Goal: Complete application form: Complete application form

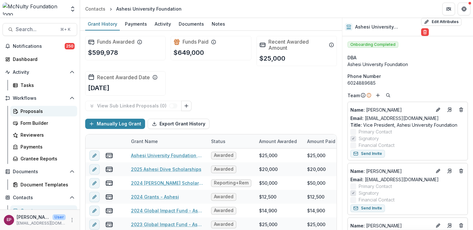
click at [30, 112] on div "Proposals" at bounding box center [47, 111] width 52 height 7
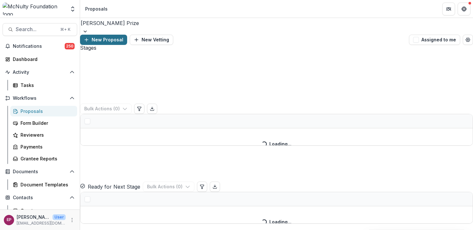
click at [127, 35] on button "New Proposal" at bounding box center [103, 40] width 47 height 10
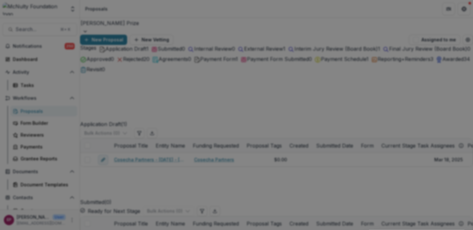
type input "**********"
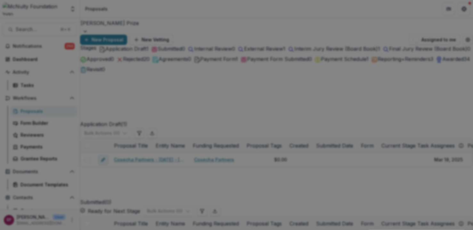
scroll to position [35, 0]
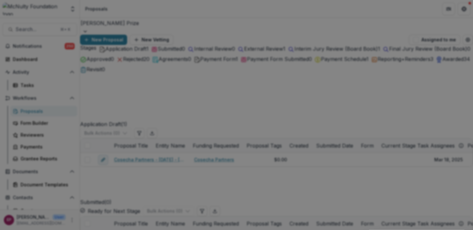
scroll to position [165, 0]
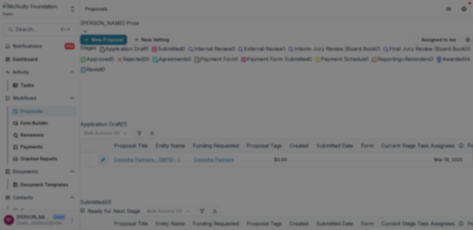
scroll to position [60, 0]
type input "**********"
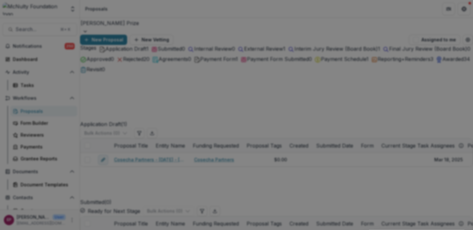
scroll to position [122, 0]
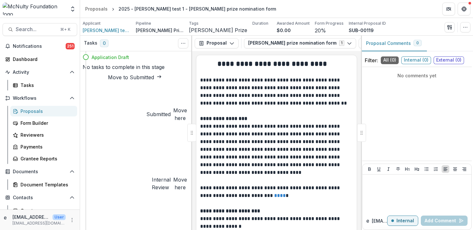
click at [31, 111] on div "Proposals" at bounding box center [47, 111] width 52 height 7
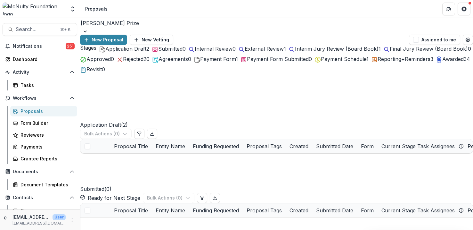
click at [119, 52] on span "Application Draft" at bounding box center [125, 48] width 41 height 6
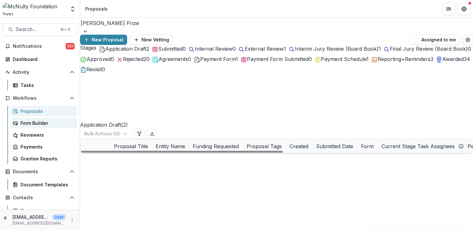
click at [50, 124] on div "Form Builder" at bounding box center [47, 122] width 52 height 7
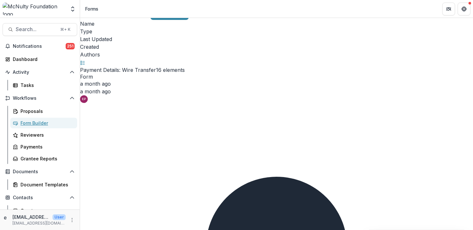
scroll to position [9, 0]
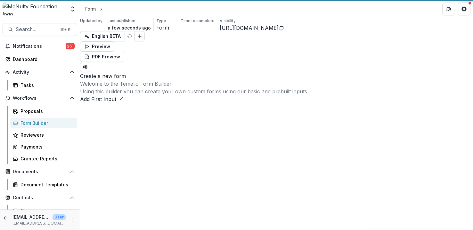
select select "********"
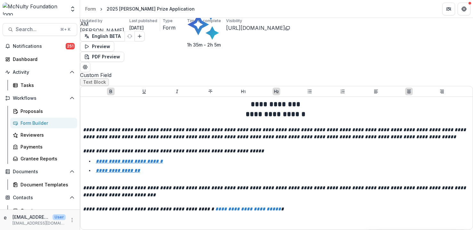
click at [54, 121] on div "Form Builder" at bounding box center [47, 122] width 52 height 7
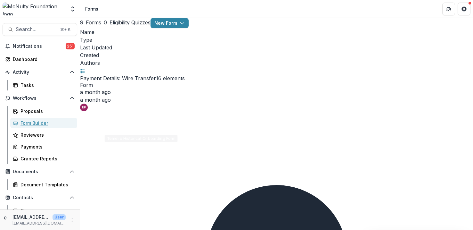
scroll to position [9, 0]
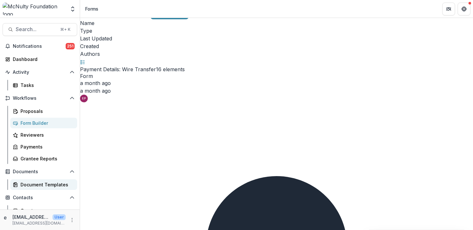
click at [42, 183] on div "Document Templates" at bounding box center [47, 184] width 52 height 7
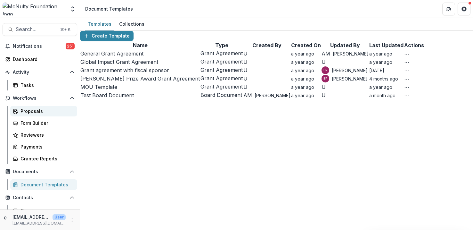
click at [28, 110] on div "Proposals" at bounding box center [47, 111] width 52 height 7
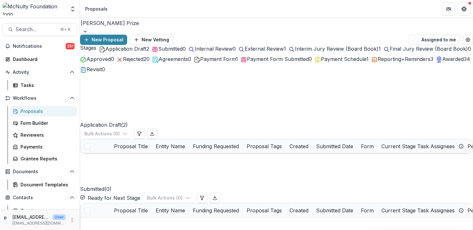
click at [136, 52] on span "Application Draft" at bounding box center [125, 48] width 41 height 6
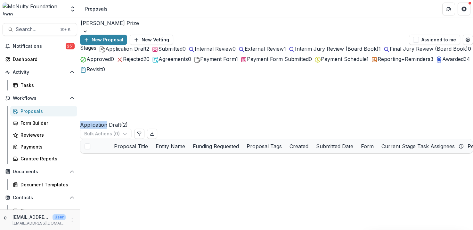
click at [116, 104] on h2 "Application Draft ( 2 )" at bounding box center [104, 100] width 48 height 55
click at [87, 105] on icon at bounding box center [103, 97] width 33 height 38
click at [173, 35] on button "New Vetting" at bounding box center [152, 40] width 44 height 10
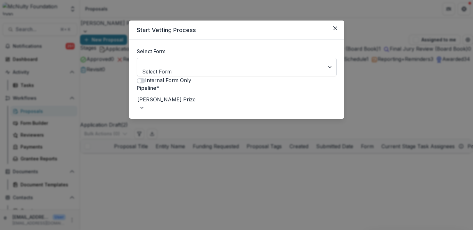
click at [266, 65] on div at bounding box center [231, 63] width 176 height 9
click at [341, 29] on header "Start Vetting Process" at bounding box center [236, 30] width 215 height 19
click at [338, 29] on button "Close" at bounding box center [335, 28] width 10 height 10
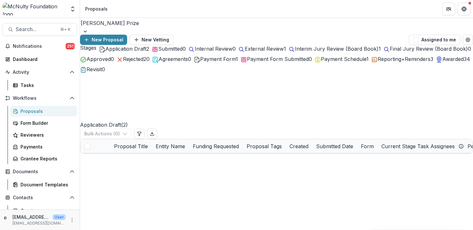
click at [134, 51] on div "Stages Application Draft 2 Submitted 0 Internal Review 0 External Review 1 Inte…" at bounding box center [276, 59] width 393 height 28
click at [135, 52] on span "Application Draft" at bounding box center [125, 48] width 41 height 6
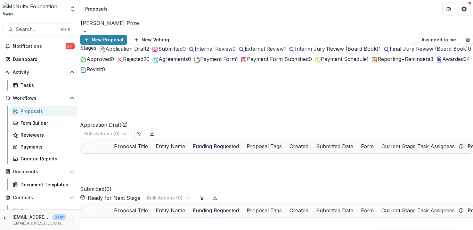
click at [135, 52] on span "Application Draft" at bounding box center [125, 48] width 41 height 6
click at [135, 57] on ul "Stages Application Draft 2 Submitted 0 Internal Review 0 External Review 1 Inte…" at bounding box center [276, 59] width 393 height 28
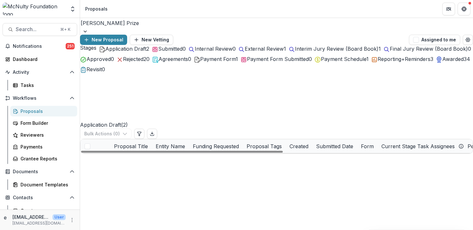
click at [165, 157] on link "2025 - esther test 1 - Mcnulty prize nomination form" at bounding box center [150, 160] width 72 height 7
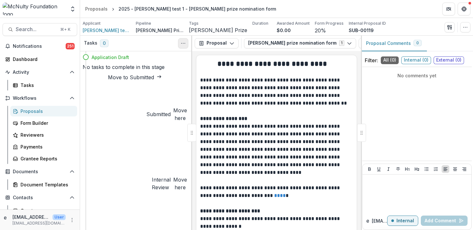
click at [182, 41] on icon "Toggle View Cancelled Tasks" at bounding box center [183, 43] width 5 height 5
click at [242, 114] on p at bounding box center [276, 111] width 153 height 8
click at [279, 39] on button "Mcnulty prize nomination form 1" at bounding box center [300, 43] width 112 height 10
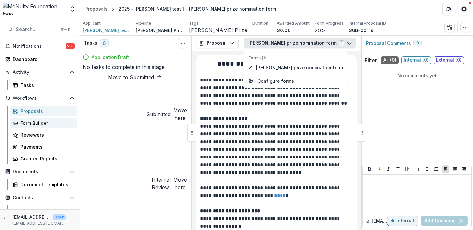
click at [52, 122] on div "Form Builder" at bounding box center [47, 122] width 52 height 7
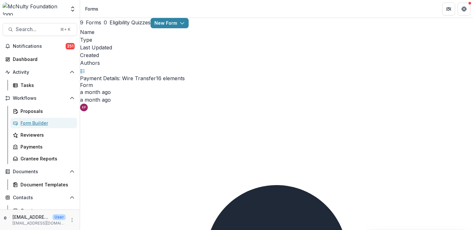
scroll to position [9, 0]
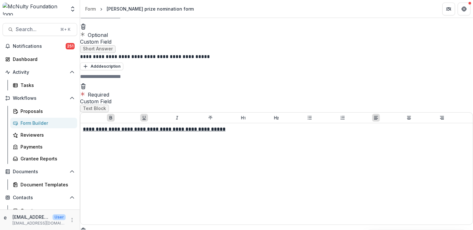
scroll to position [646, 0]
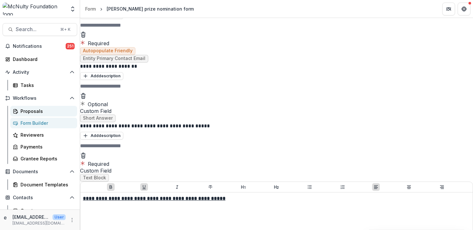
click at [40, 112] on div "Proposals" at bounding box center [47, 111] width 52 height 7
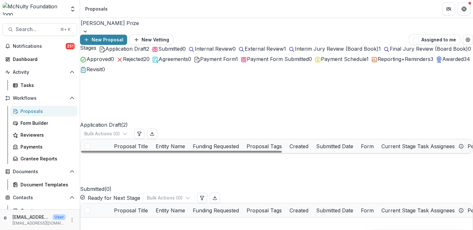
click at [143, 157] on link "2025 - esther test 1 - Mcnulty prize nomination form" at bounding box center [150, 160] width 72 height 7
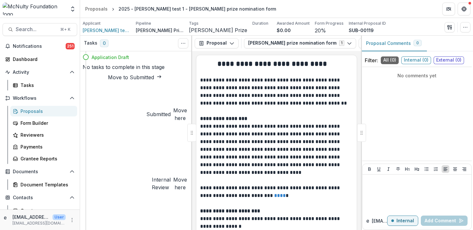
click at [145, 81] on button "Move to Submitted" at bounding box center [135, 77] width 104 height 8
select select "*********"
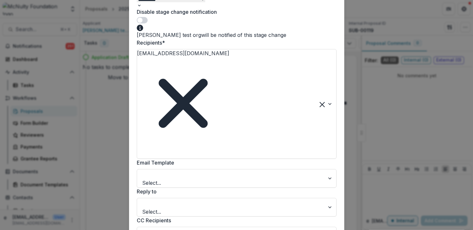
scroll to position [63, 0]
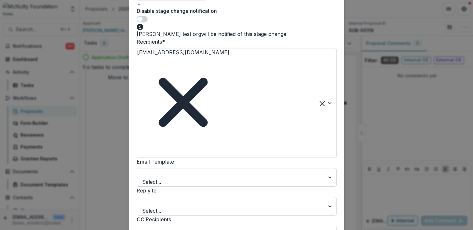
click at [218, 169] on div at bounding box center [231, 173] width 176 height 9
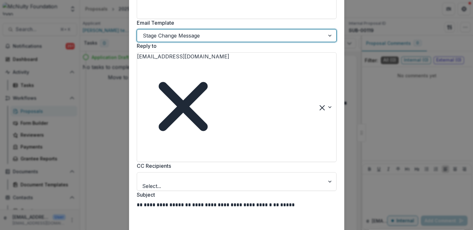
scroll to position [205, 0]
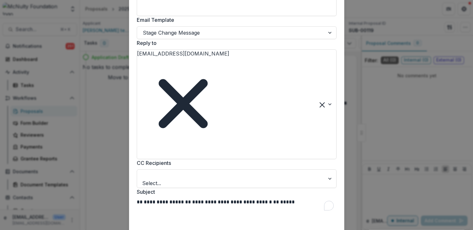
drag, startPoint x: 252, startPoint y: 168, endPoint x: 262, endPoint y: 153, distance: 18.2
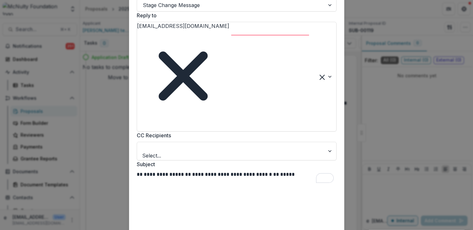
scroll to position [300, 0]
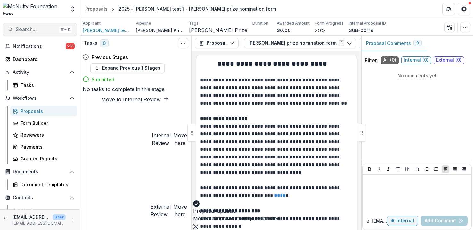
click at [37, 30] on span "Search..." at bounding box center [36, 29] width 41 height 6
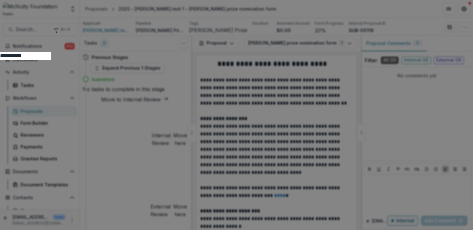
type input "**********"
click at [426, 160] on div "**********" at bounding box center [236, 115] width 473 height 230
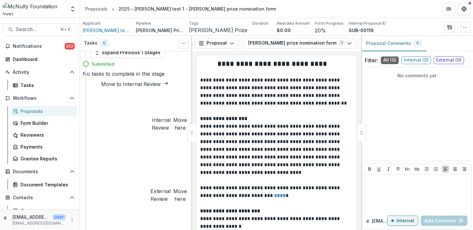
scroll to position [0, 0]
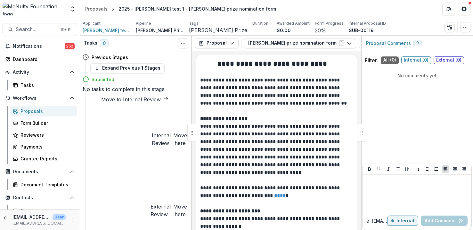
click at [136, 103] on button "Move to Internal Review" at bounding box center [135, 99] width 104 height 8
select select "**********"
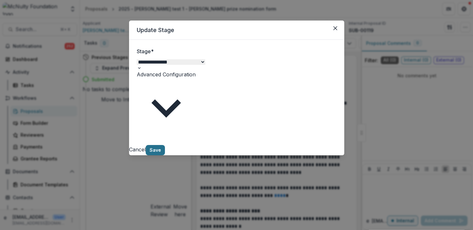
click at [165, 145] on button "Save" at bounding box center [155, 150] width 19 height 10
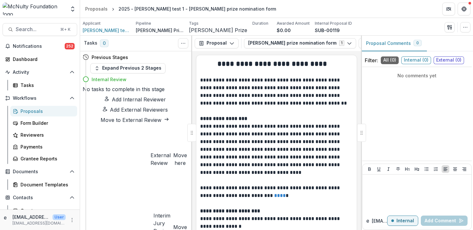
click at [150, 113] on button "Add External Reviewers" at bounding box center [135, 110] width 104 height 8
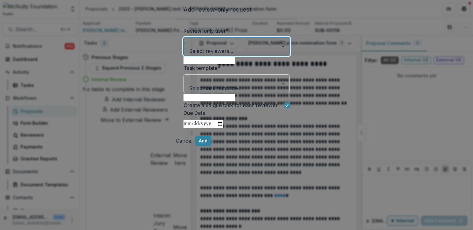
click at [229, 56] on div "Select reviewers..." at bounding box center [237, 46] width 106 height 19
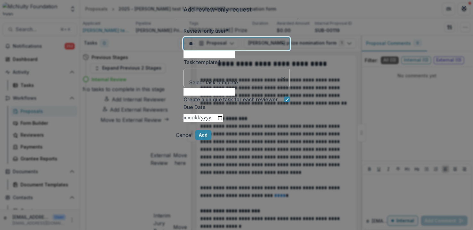
type input "*"
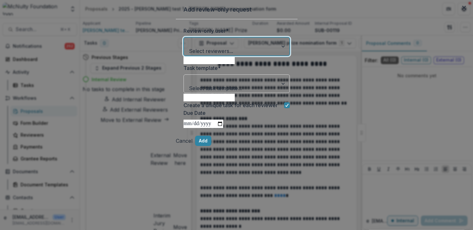
scroll to position [450, 0]
click at [272, 35] on label "Review-only user *" at bounding box center [235, 31] width 103 height 8
click at [191, 46] on input "Review-only user *" at bounding box center [191, 43] width 2 height 8
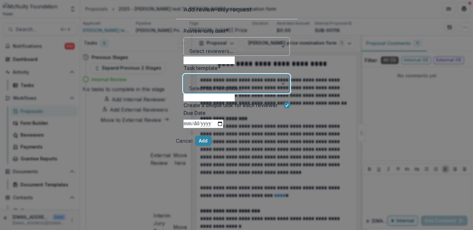
click at [257, 84] on div at bounding box center [231, 79] width 83 height 9
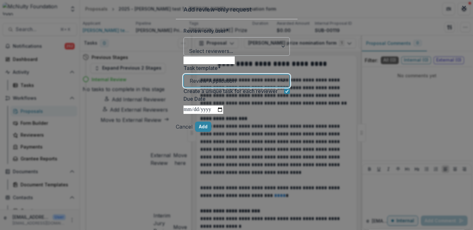
click at [233, 47] on div at bounding box center [231, 42] width 83 height 9
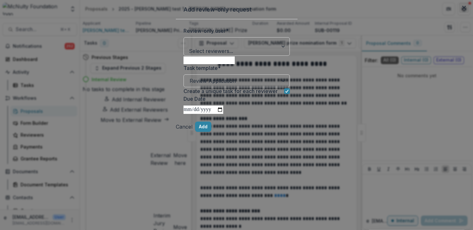
click at [462, 10] on icon "Close" at bounding box center [464, 8] width 4 height 4
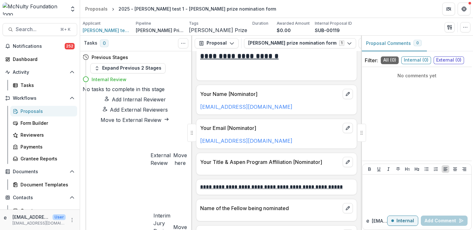
scroll to position [546, 0]
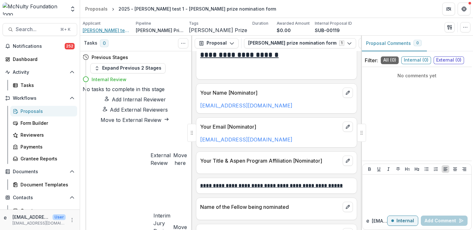
click at [101, 30] on span "[PERSON_NAME] test org" at bounding box center [107, 30] width 48 height 7
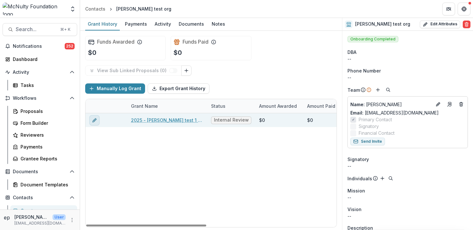
click at [92, 121] on icon "edit" at bounding box center [94, 120] width 5 height 5
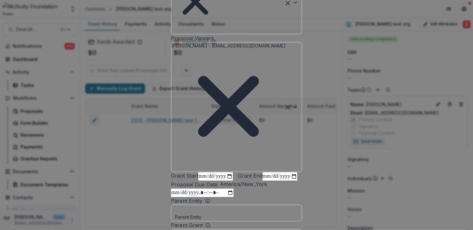
scroll to position [253, 0]
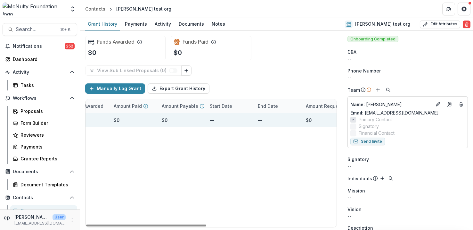
scroll to position [0, 271]
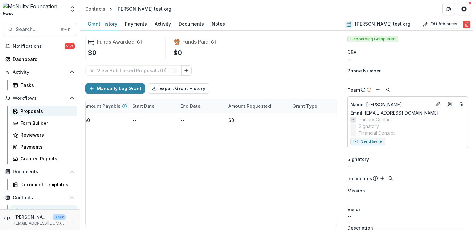
click at [37, 109] on div "Proposals" at bounding box center [47, 111] width 52 height 7
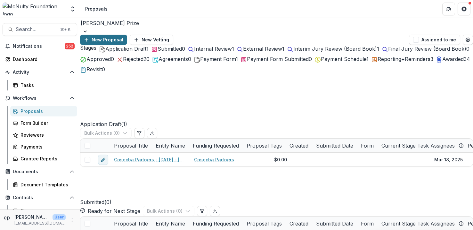
click at [127, 35] on button "New Proposal" at bounding box center [103, 40] width 47 height 10
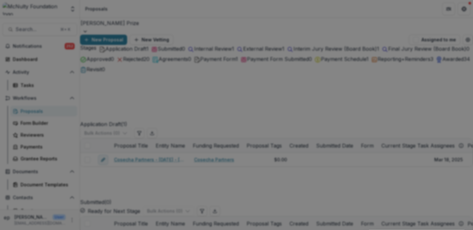
type input "******"
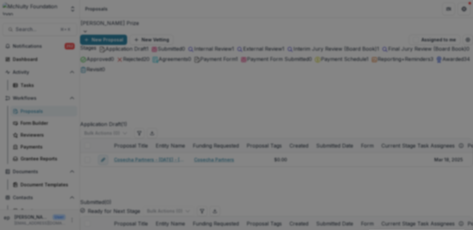
click at [462, 10] on icon "Close" at bounding box center [464, 8] width 4 height 4
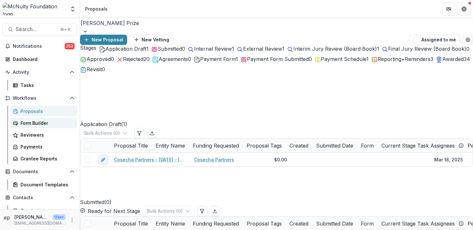
click at [54, 121] on div "Form Builder" at bounding box center [47, 122] width 52 height 7
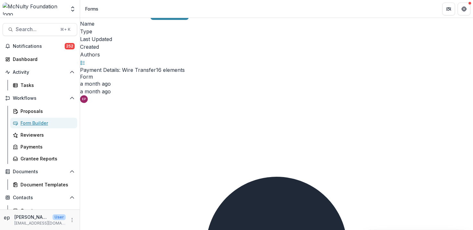
scroll to position [9, 0]
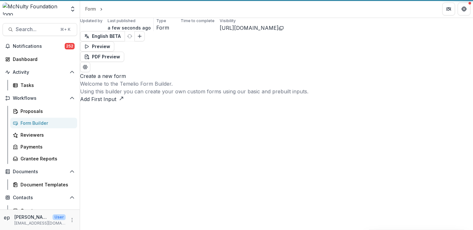
select select "********"
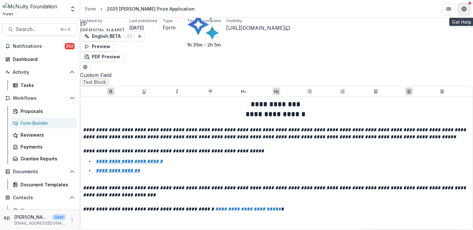
click at [465, 6] on icon "Get Help" at bounding box center [464, 8] width 5 height 5
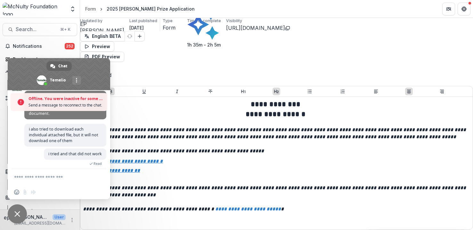
click at [51, 177] on textarea "Compose your message..." at bounding box center [52, 177] width 77 height 16
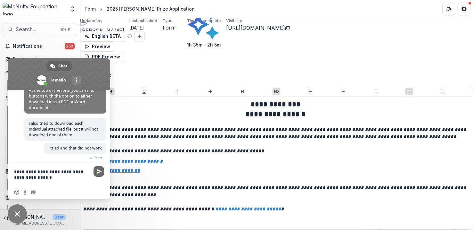
type textarea "**********"
click at [99, 168] on span "Send" at bounding box center [99, 171] width 11 height 11
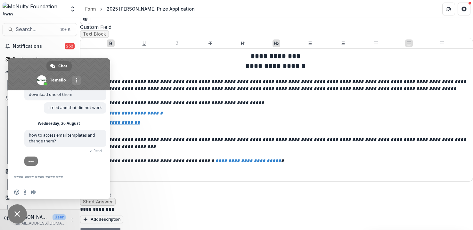
scroll to position [49, 0]
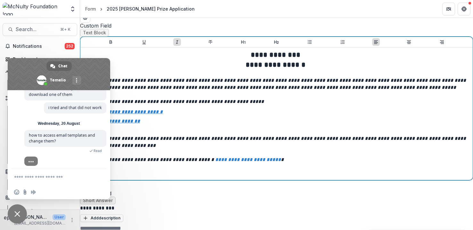
drag, startPoint x: 301, startPoint y: 159, endPoint x: 261, endPoint y: 159, distance: 40.0
click at [215, 159] on em "**********" at bounding box center [149, 159] width 132 height 5
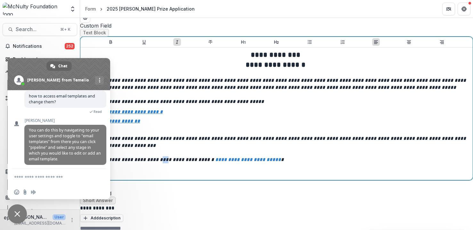
click at [215, 160] on em "**********" at bounding box center [149, 159] width 132 height 5
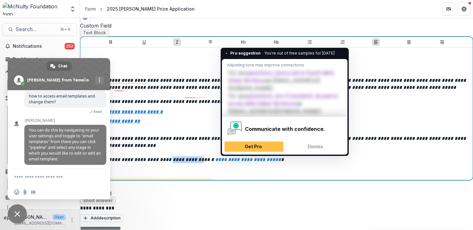
drag, startPoint x: 299, startPoint y: 160, endPoint x: 266, endPoint y: 158, distance: 33.0
click at [215, 158] on em "**********" at bounding box center [149, 159] width 132 height 5
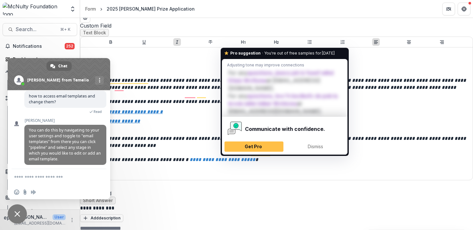
click at [296, 177] on div "**********" at bounding box center [276, 113] width 392 height 132
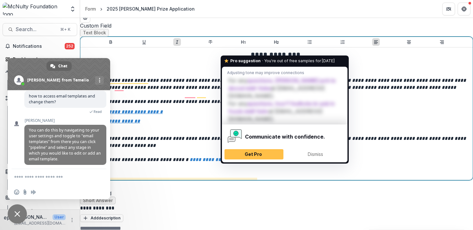
click at [190, 160] on em "**********" at bounding box center [136, 159] width 107 height 5
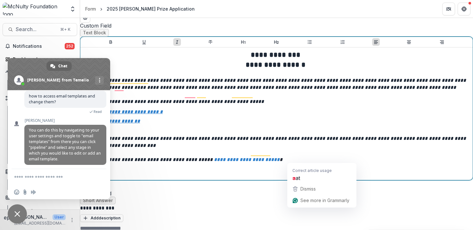
click at [214, 160] on em "**********" at bounding box center [148, 159] width 131 height 5
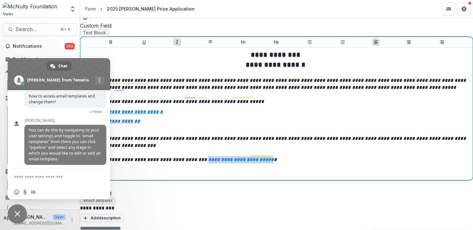
drag, startPoint x: 245, startPoint y: 167, endPoint x: 158, endPoint y: 166, distance: 87.1
click at [274, 165] on p "To enrich screen reader interactions, please activate Accessibility in Grammarl…" at bounding box center [276, 170] width 387 height 14
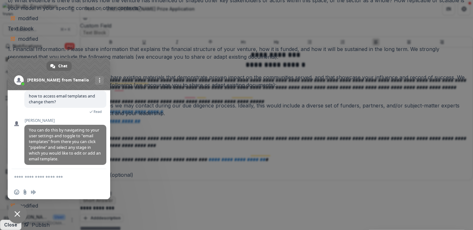
scroll to position [1409, 0]
click at [50, 219] on button "Publish" at bounding box center [37, 224] width 26 height 10
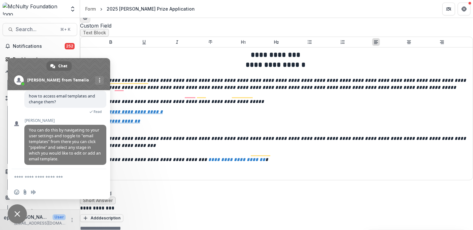
click at [87, 20] on icon "Edit Form Settings" at bounding box center [85, 18] width 4 height 4
click at [460, 9] on button "Close" at bounding box center [464, 8] width 10 height 10
drag, startPoint x: 56, startPoint y: 68, endPoint x: 154, endPoint y: 66, distance: 98.0
click at [155, 67] on body "**********" at bounding box center [236, 115] width 473 height 230
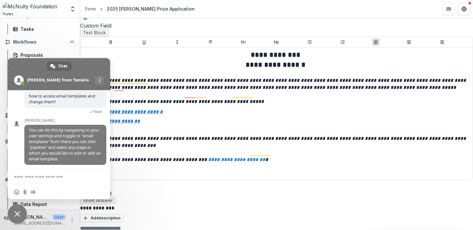
click at [15, 218] on span "Close chat" at bounding box center [17, 213] width 19 height 19
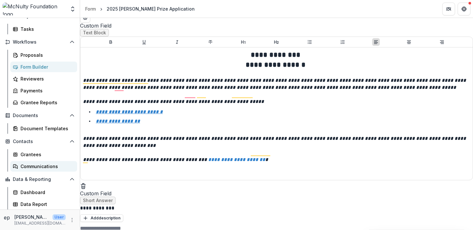
scroll to position [0, 0]
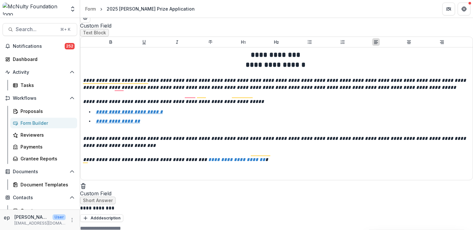
click at [10, 10] on img at bounding box center [34, 9] width 63 height 13
click at [16, 58] on div "Dashboard" at bounding box center [42, 59] width 59 height 7
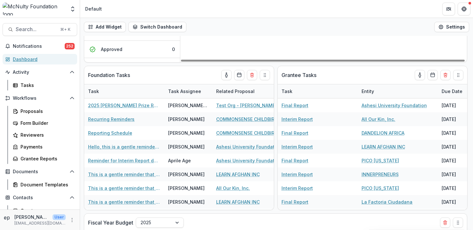
scroll to position [245, 0]
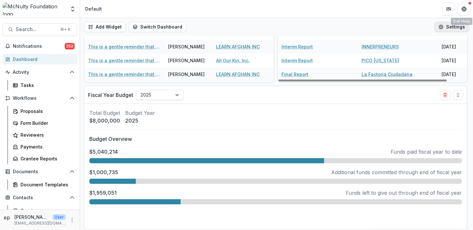
click at [447, 29] on button "Settings" at bounding box center [451, 27] width 35 height 10
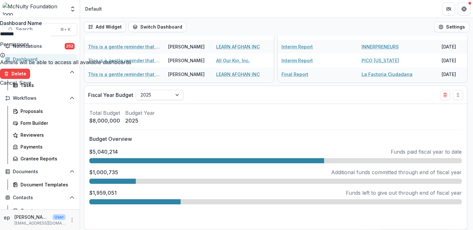
click at [467, 4] on button "Close" at bounding box center [464, 8] width 10 height 10
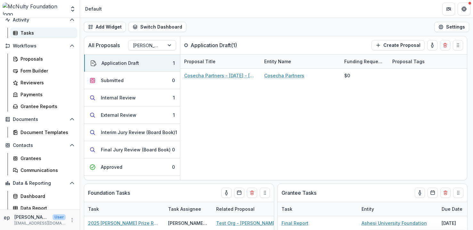
scroll to position [56, 0]
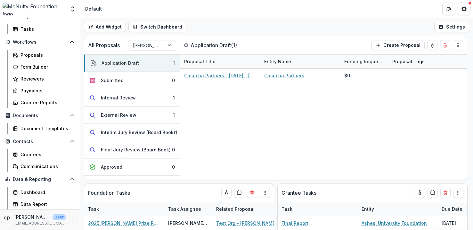
click at [12, 218] on span "ep" at bounding box center [8, 217] width 8 height 5
click at [72, 219] on circle "More" at bounding box center [72, 219] width 0 height 0
click at [9, 220] on div "ep" at bounding box center [8, 217] width 8 height 5
click at [30, 214] on p "[PERSON_NAME]" at bounding box center [32, 216] width 36 height 7
click at [70, 220] on icon "More" at bounding box center [72, 219] width 5 height 5
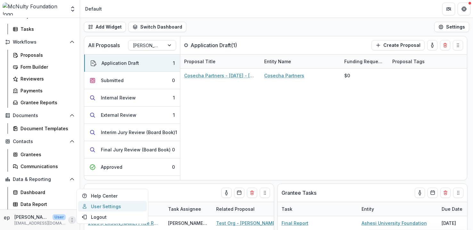
click at [88, 207] on link "User Settings" at bounding box center [112, 206] width 69 height 11
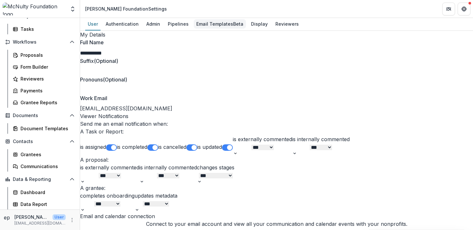
click at [204, 23] on div "Email Templates Beta" at bounding box center [220, 23] width 52 height 9
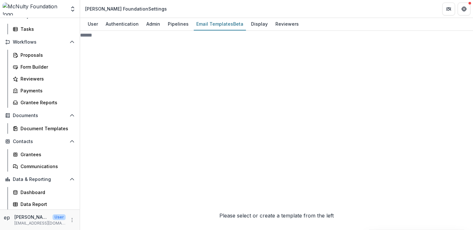
click at [143, 88] on span "Pipeline 6" at bounding box center [135, 189] width 111 height 238
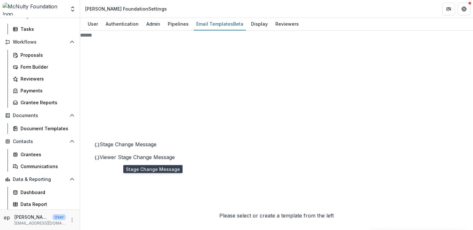
click at [126, 147] on span "Stage Change Message" at bounding box center [128, 144] width 57 height 6
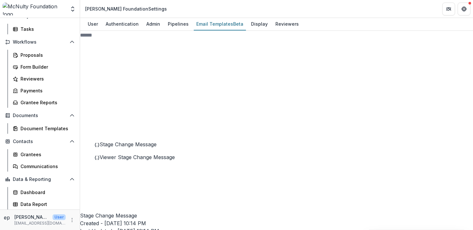
scroll to position [136, 0]
drag, startPoint x: 184, startPoint y: 189, endPoint x: 180, endPoint y: 189, distance: 3.5
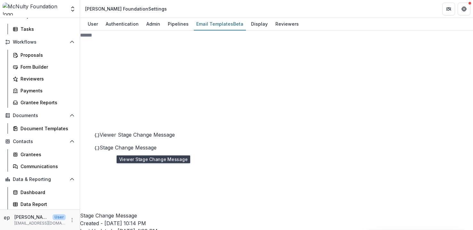
click at [155, 138] on span "Viewer Stage Change Message" at bounding box center [137, 134] width 75 height 6
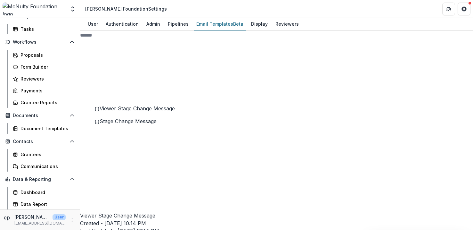
click at [157, 150] on span "Stage Change Message" at bounding box center [128, 147] width 57 height 6
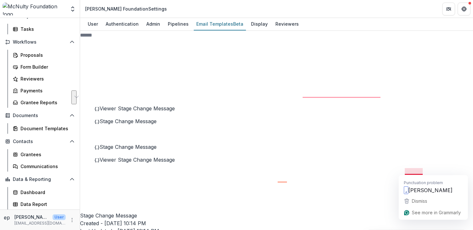
drag, startPoint x: 415, startPoint y: 180, endPoint x: 404, endPoint y: 173, distance: 13.3
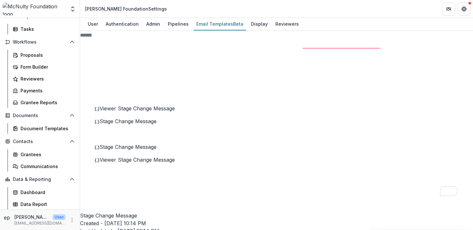
click at [146, 163] on span "Viewer Stage Change Message" at bounding box center [137, 159] width 75 height 6
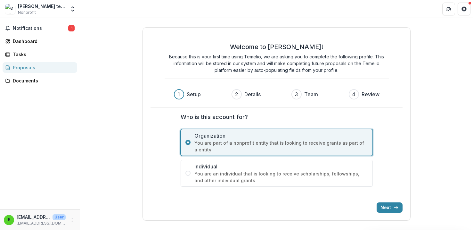
click at [249, 180] on span "You are an individual that is looking to receive scholarships, fellowships, and…" at bounding box center [281, 176] width 174 height 13
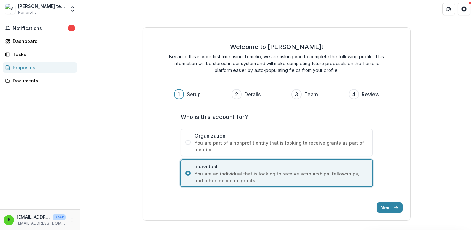
click at [256, 147] on span "You are part of a nonprofit entity that is looking to receive grants as part of…" at bounding box center [281, 145] width 174 height 13
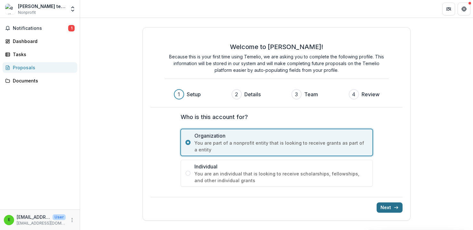
click at [392, 206] on button "Next" at bounding box center [390, 207] width 26 height 10
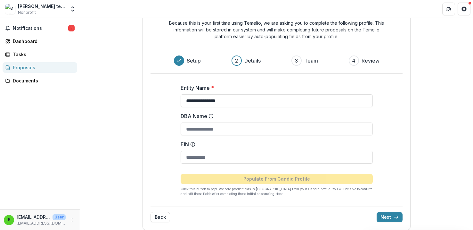
scroll to position [35, 0]
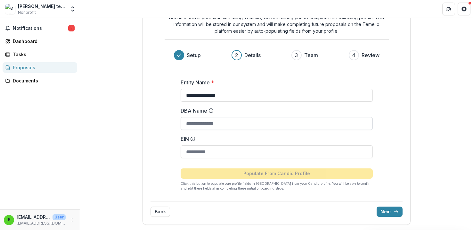
click at [256, 126] on input "DBA Name" at bounding box center [277, 123] width 192 height 13
click at [328, 149] on input "EIN" at bounding box center [277, 151] width 192 height 13
click at [438, 166] on div "**********" at bounding box center [276, 106] width 393 height 247
click at [396, 214] on icon "submit" at bounding box center [396, 211] width 5 height 5
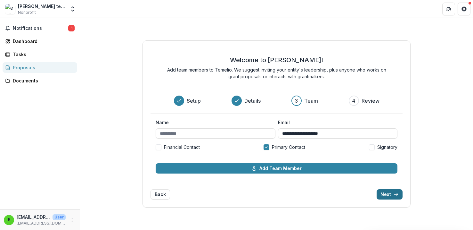
click at [392, 197] on button "Next" at bounding box center [390, 194] width 26 height 10
type input "**********"
click at [386, 197] on button "Next" at bounding box center [390, 194] width 26 height 10
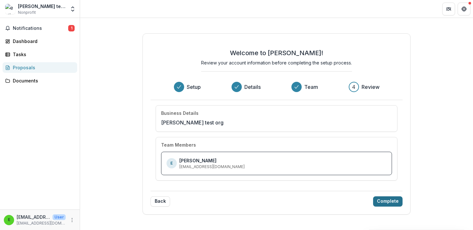
click at [399, 203] on button "Complete" at bounding box center [387, 201] width 29 height 10
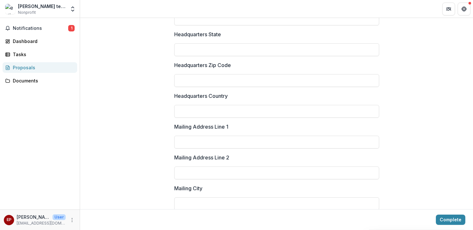
scroll to position [735, 0]
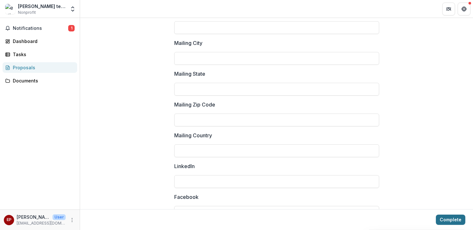
click at [447, 218] on button "Complete" at bounding box center [450, 219] width 29 height 10
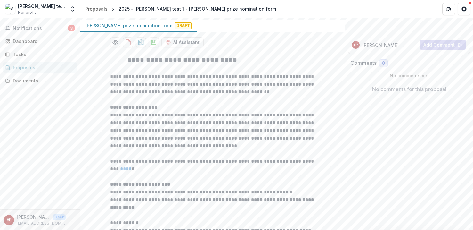
scroll to position [84, 0]
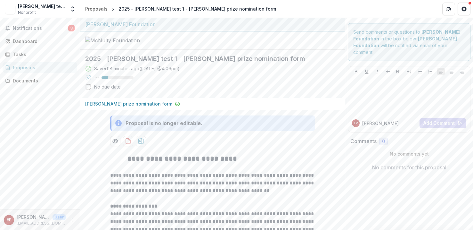
scroll to position [5, 0]
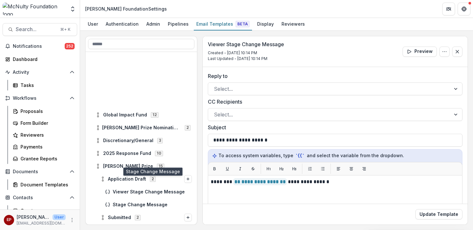
click at [148, 227] on span "Stage Change Message" at bounding box center [152, 229] width 79 height 5
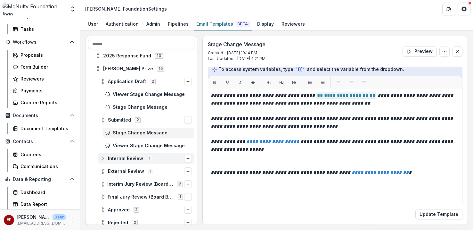
scroll to position [102, 0]
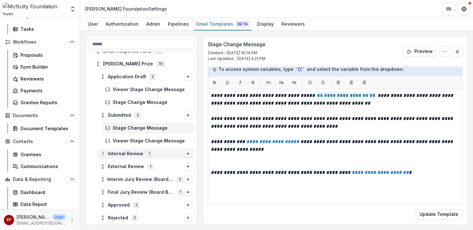
click at [139, 154] on span "Internal Review" at bounding box center [125, 153] width 35 height 5
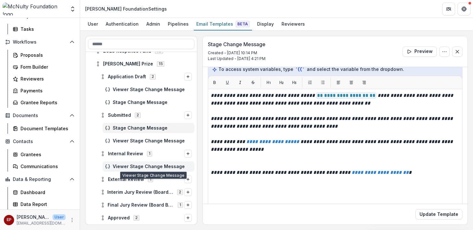
click at [150, 166] on span "Viewer Stage Change Message" at bounding box center [152, 166] width 79 height 5
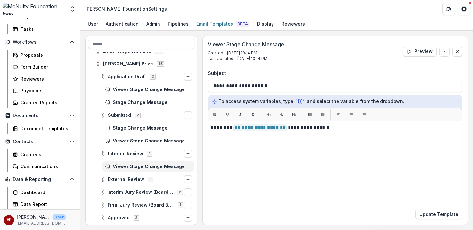
scroll to position [55, 0]
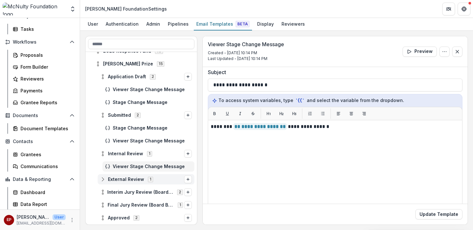
click at [157, 178] on span "External Review 1" at bounding box center [142, 178] width 84 height 5
click at [153, 188] on div "Viewer Stage Change Message" at bounding box center [149, 192] width 92 height 10
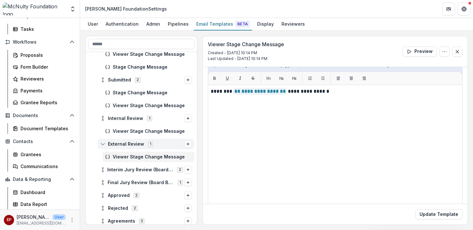
scroll to position [139, 0]
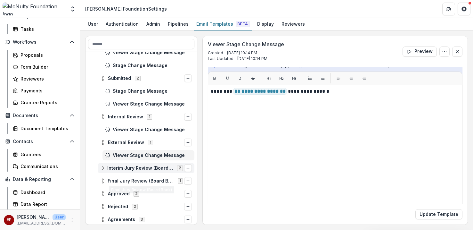
click at [144, 166] on span "Interim Jury Review (Board Book)" at bounding box center [140, 167] width 66 height 5
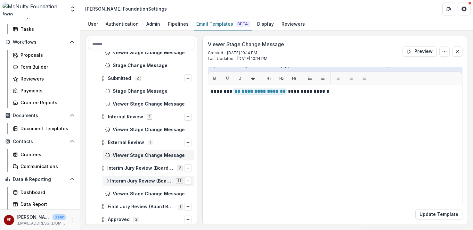
click at [148, 177] on div "Interim Jury Review (Board Book) Document Generation 11" at bounding box center [149, 181] width 92 height 10
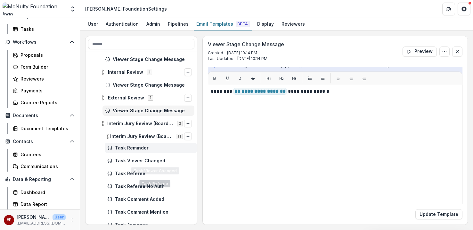
click at [154, 150] on span "Task Reminder" at bounding box center [154, 147] width 79 height 5
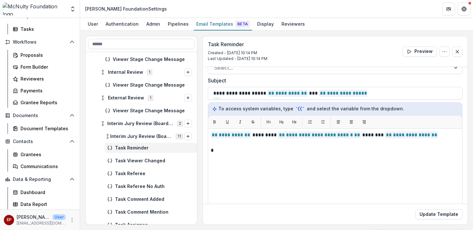
scroll to position [64, 0]
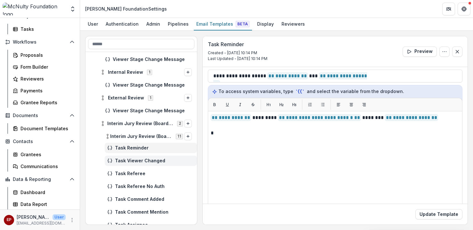
click at [155, 160] on span "Task Viewer Changed" at bounding box center [154, 160] width 79 height 5
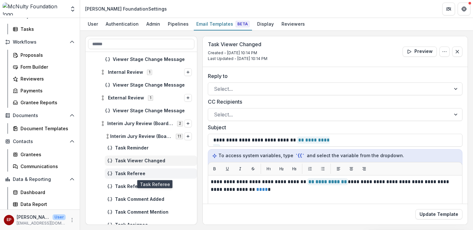
click at [143, 176] on span "Task Referee" at bounding box center [154, 173] width 79 height 5
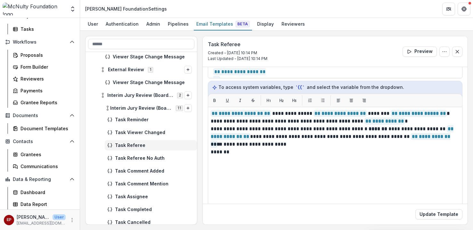
scroll to position [69, 0]
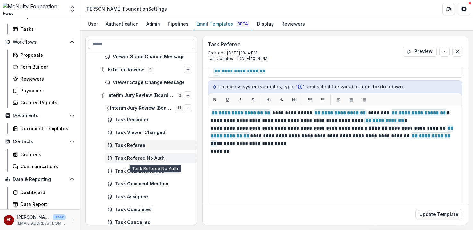
click at [149, 161] on span "Task Referee No Auth" at bounding box center [154, 157] width 79 height 5
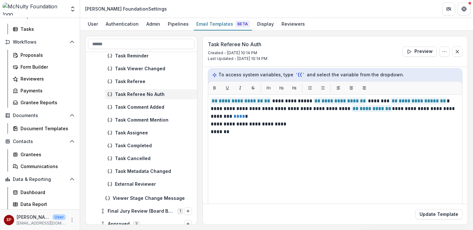
scroll to position [284, 0]
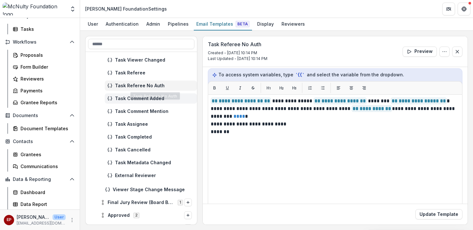
click at [163, 101] on span "Task Comment Added" at bounding box center [154, 98] width 79 height 5
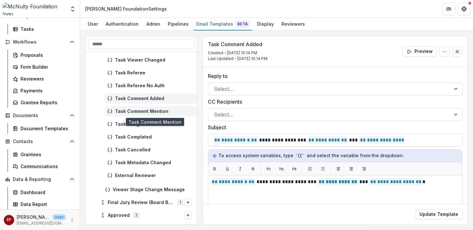
click at [147, 110] on span "Task Comment Mention" at bounding box center [154, 111] width 79 height 5
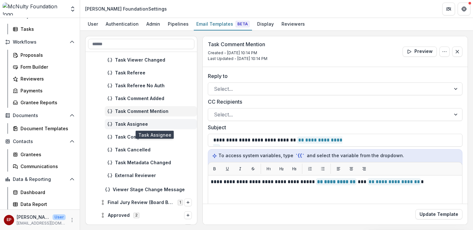
click at [152, 126] on span "Task Assignee" at bounding box center [154, 123] width 79 height 5
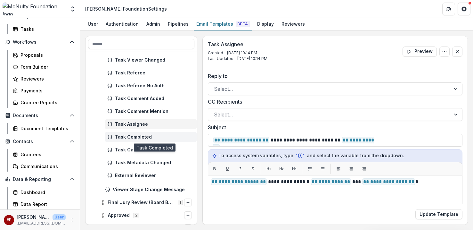
click at [152, 139] on span "Task Completed" at bounding box center [154, 136] width 79 height 5
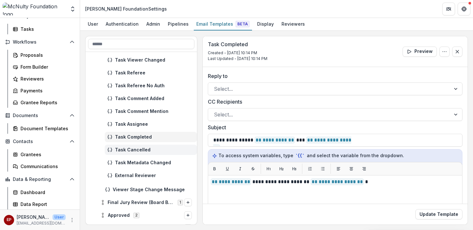
click at [150, 150] on span "Task Cancelled" at bounding box center [154, 149] width 79 height 5
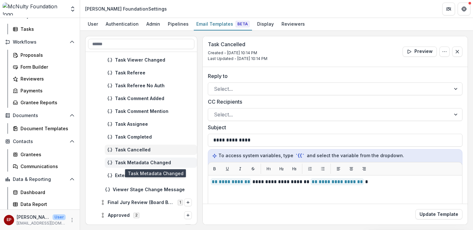
click at [152, 161] on span "Task Metadata Changed" at bounding box center [154, 162] width 79 height 5
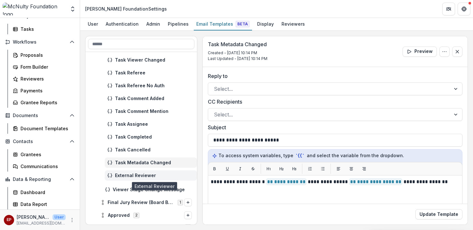
click at [152, 177] on span "External Reviewer" at bounding box center [154, 175] width 79 height 5
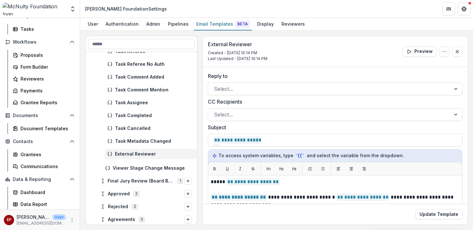
scroll to position [308, 0]
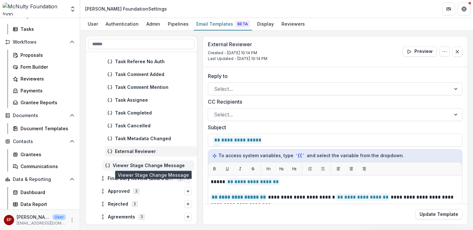
click at [152, 165] on span "Viewer Stage Change Message" at bounding box center [152, 165] width 79 height 5
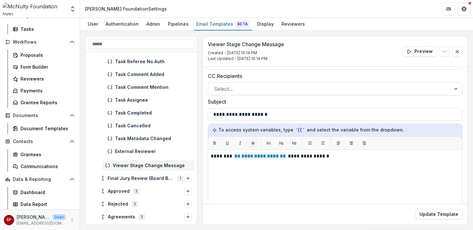
scroll to position [42, 0]
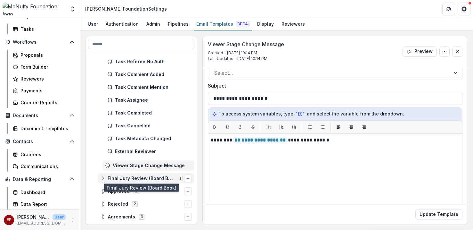
click at [153, 178] on span "Final Jury Review (Board Book)" at bounding box center [141, 178] width 66 height 5
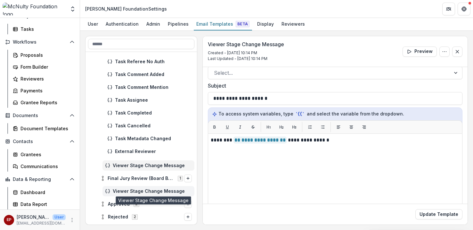
click at [151, 189] on span "Viewer Stage Change Message" at bounding box center [152, 190] width 79 height 5
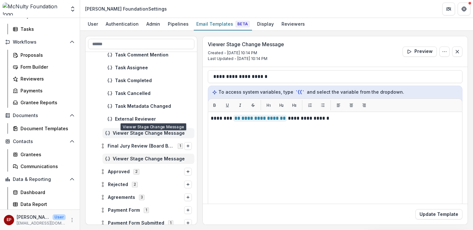
scroll to position [357, 0]
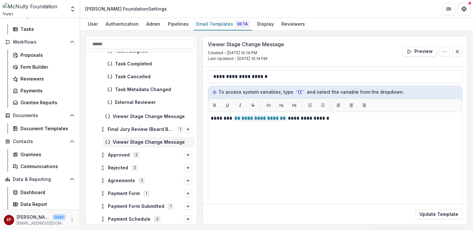
click at [156, 148] on div "Viewer Stage Change Message" at bounding box center [141, 142] width 111 height 13
click at [157, 156] on span "Approved 2" at bounding box center [142, 154] width 84 height 5
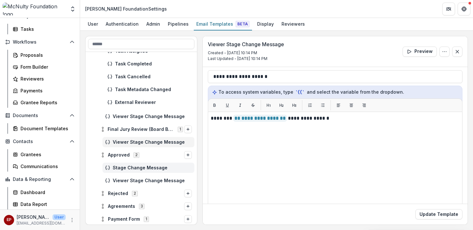
click at [163, 168] on span "Stage Change Message" at bounding box center [152, 167] width 79 height 5
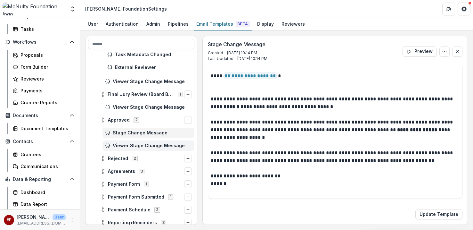
scroll to position [410, 0]
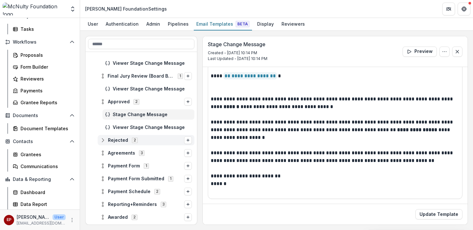
click at [149, 140] on span "Rejected 2" at bounding box center [142, 139] width 84 height 5
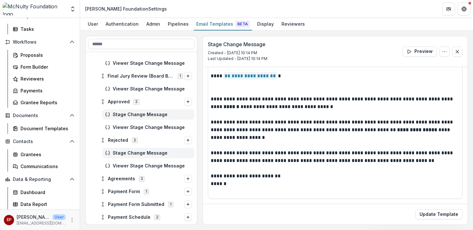
click at [151, 149] on div "Stage Change Message" at bounding box center [149, 153] width 92 height 10
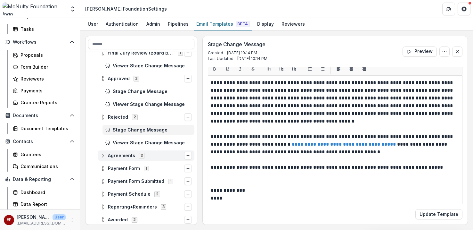
click at [152, 157] on span "Agreements 3" at bounding box center [142, 154] width 84 height 5
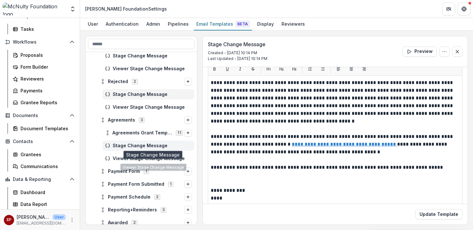
click at [160, 144] on span "Stage Change Message" at bounding box center [152, 145] width 79 height 5
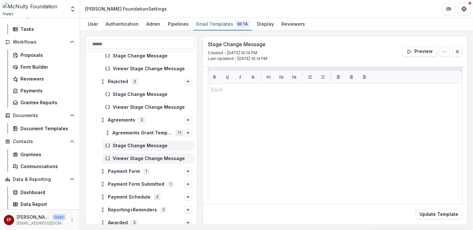
click at [175, 156] on span "Viewer Stage Change Message" at bounding box center [152, 158] width 79 height 5
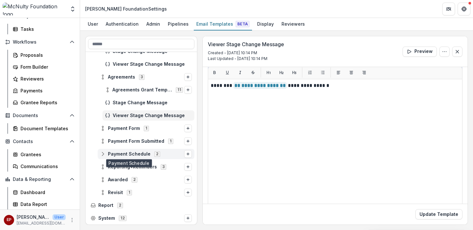
click at [140, 150] on div "Payment Schedule 2" at bounding box center [146, 154] width 97 height 10
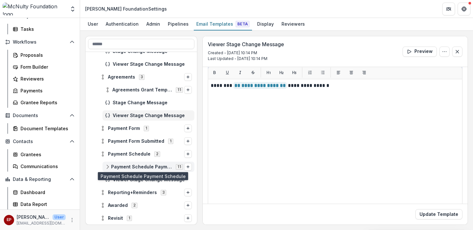
click at [150, 166] on span "Payment Schedule Payment Schedule" at bounding box center [141, 166] width 61 height 5
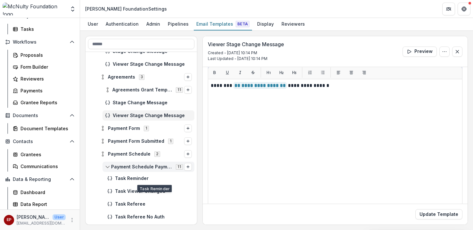
click at [150, 169] on span "Payment Schedule Payment Schedule" at bounding box center [141, 166] width 61 height 5
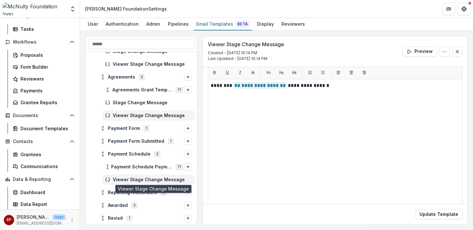
click at [150, 178] on span "Viewer Stage Change Message" at bounding box center [152, 179] width 79 height 5
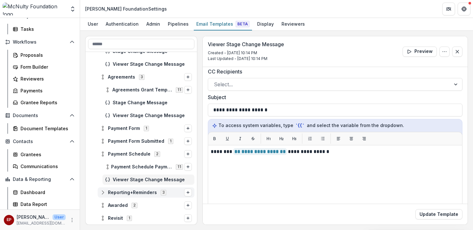
click at [138, 194] on span "Reporting+Reminders" at bounding box center [132, 192] width 49 height 5
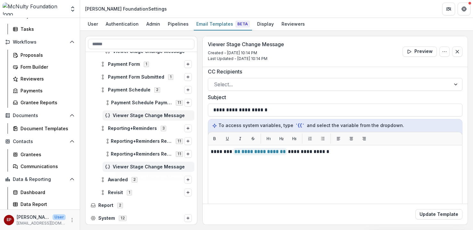
click at [144, 168] on span "Viewer Stage Change Message" at bounding box center [152, 166] width 79 height 5
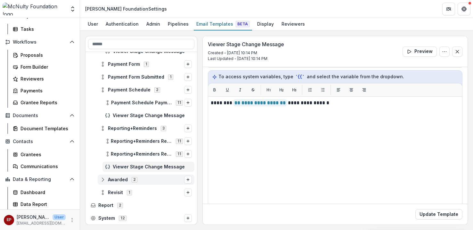
click at [151, 177] on span "Awarded 2" at bounding box center [142, 179] width 84 height 5
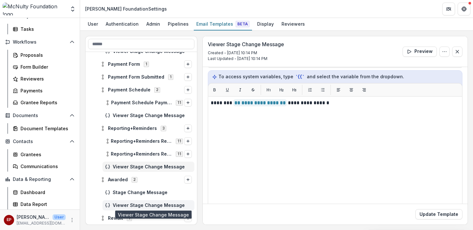
click at [145, 206] on span "Viewer Stage Change Message" at bounding box center [152, 204] width 79 height 5
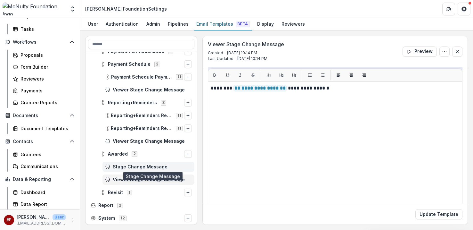
click at [156, 168] on span "Stage Change Message" at bounding box center [152, 166] width 79 height 5
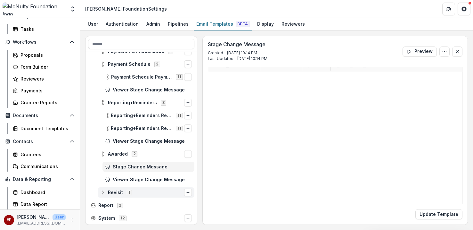
click at [134, 191] on span "Revisit 1" at bounding box center [142, 191] width 84 height 5
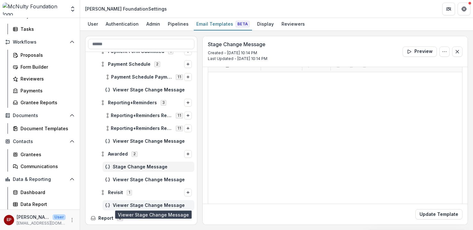
click at [148, 207] on span "Viewer Stage Change Message" at bounding box center [152, 204] width 79 height 5
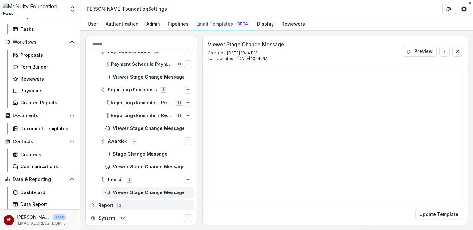
click at [147, 206] on span "Report 2" at bounding box center [141, 204] width 101 height 5
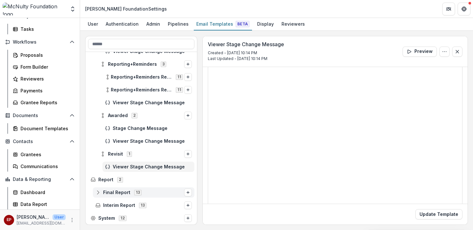
click at [148, 195] on div "Final Report 13" at bounding box center [144, 192] width 102 height 10
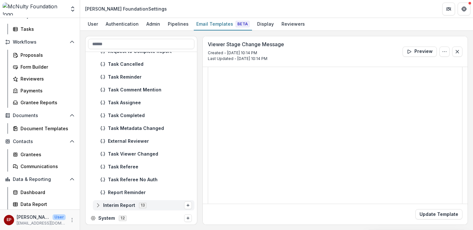
click at [157, 203] on span "Interim Report 13" at bounding box center [139, 204] width 89 height 5
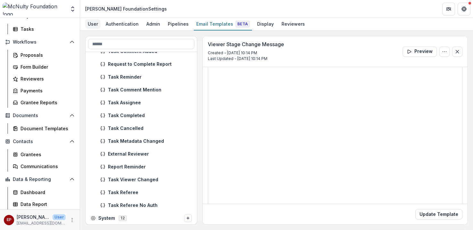
click at [95, 23] on div "User" at bounding box center [92, 23] width 15 height 9
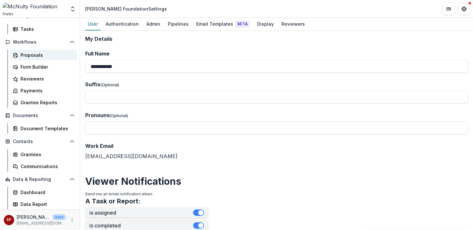
click at [54, 53] on div "Proposals" at bounding box center [47, 55] width 52 height 7
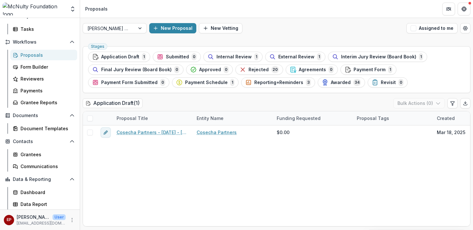
click at [53, 216] on p "User" at bounding box center [59, 217] width 13 height 6
click at [54, 224] on p "[EMAIL_ADDRESS][DOMAIN_NAME]" at bounding box center [41, 223] width 49 height 6
click at [11, 219] on div "ep" at bounding box center [9, 220] width 5 height 4
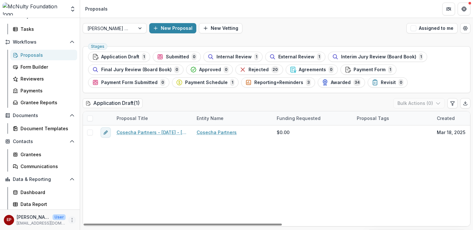
click at [68, 220] on button "More" at bounding box center [72, 220] width 8 height 8
click at [103, 203] on link "User Settings" at bounding box center [112, 206] width 69 height 11
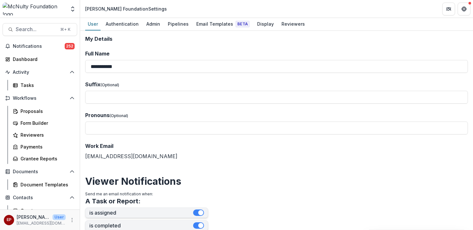
click at [36, 66] on div "Notifications 252 Dashboard Activity Tasks Workflows Proposals Form Builder Rev…" at bounding box center [40, 153] width 80 height 224
click at [37, 84] on div "Tasks" at bounding box center [47, 85] width 52 height 7
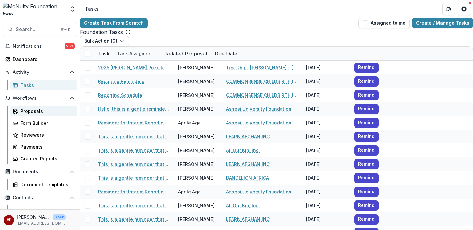
click at [36, 109] on div "Proposals" at bounding box center [47, 111] width 52 height 7
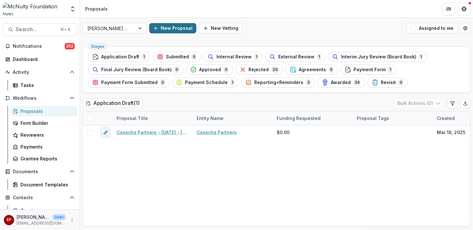
click at [168, 26] on button "New Proposal" at bounding box center [172, 28] width 47 height 10
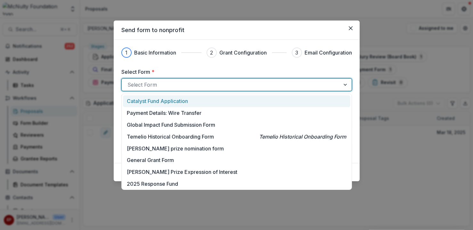
click at [176, 78] on div "Select Form" at bounding box center [236, 84] width 231 height 13
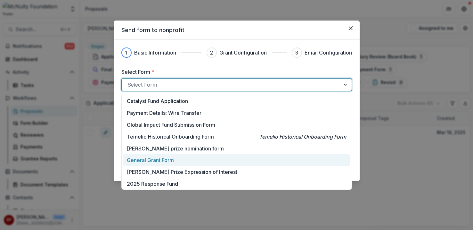
scroll to position [13, 0]
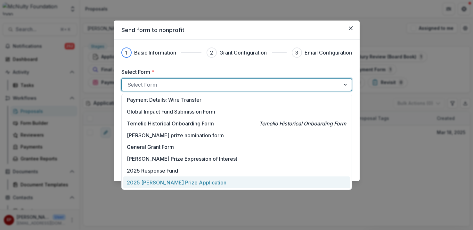
click at [186, 187] on div "2025 [PERSON_NAME] Prize Application" at bounding box center [236, 182] width 227 height 12
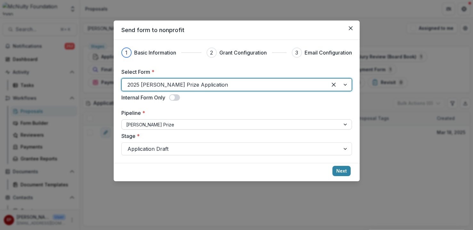
click at [187, 126] on div at bounding box center [231, 124] width 210 height 8
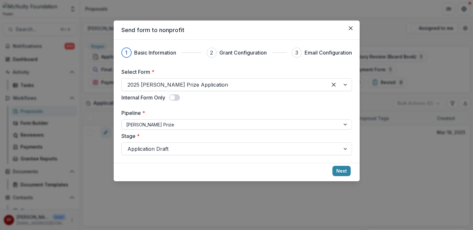
click at [202, 108] on div "Select Form * 2025 McNulty Prize Application Internal Form Only Pipeline * McNu…" at bounding box center [236, 111] width 231 height 87
click at [348, 172] on button "Next" at bounding box center [342, 171] width 18 height 10
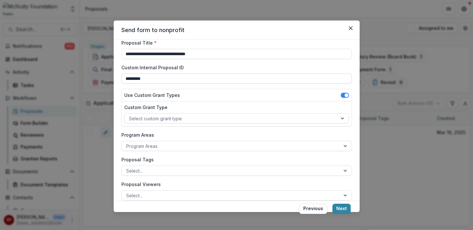
scroll to position [35, 0]
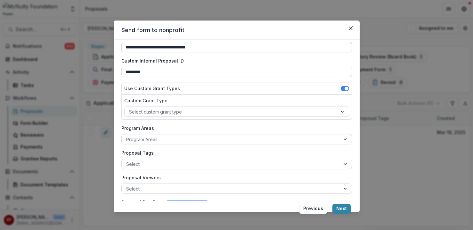
click at [142, 48] on input "**********" at bounding box center [236, 47] width 231 height 10
type input "**********"
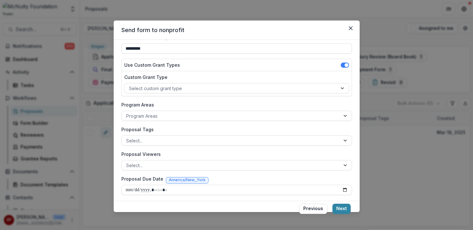
scroll to position [61, 0]
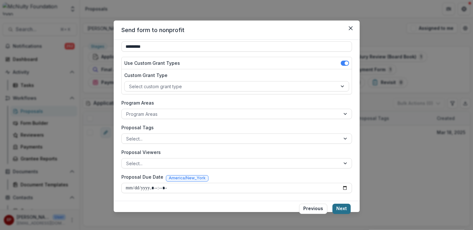
click at [349, 207] on button "Next" at bounding box center [342, 208] width 18 height 10
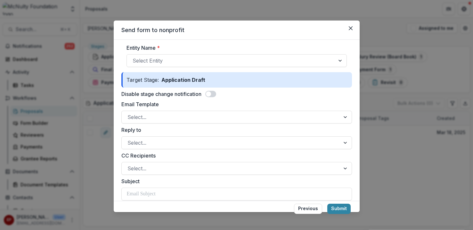
scroll to position [52, 0]
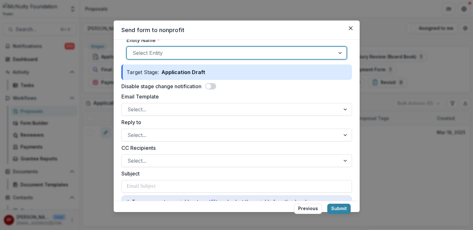
click at [278, 54] on div at bounding box center [231, 52] width 197 height 9
type input "******"
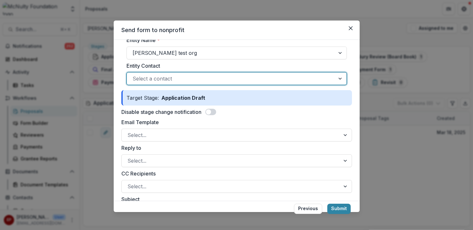
click at [214, 83] on div "Select a contact" at bounding box center [231, 78] width 208 height 10
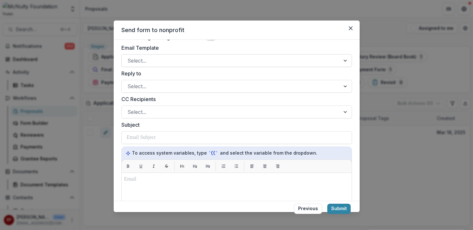
scroll to position [121, 0]
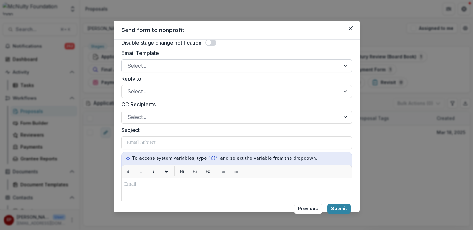
click at [228, 65] on div at bounding box center [231, 65] width 207 height 9
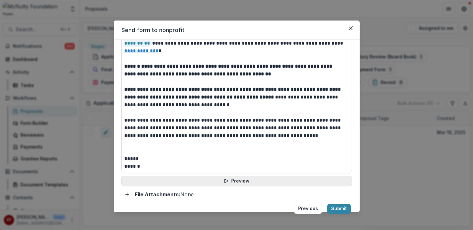
scroll to position [307, 0]
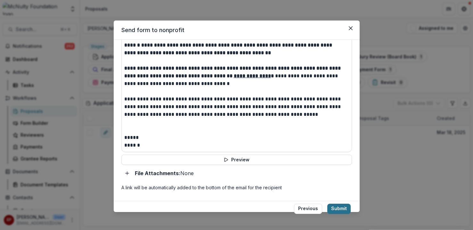
click at [347, 210] on button "Submit" at bounding box center [338, 208] width 23 height 10
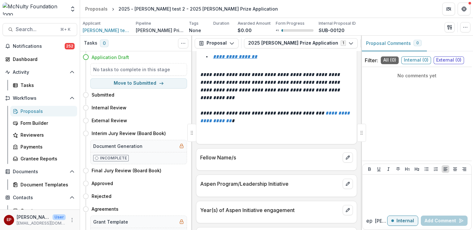
scroll to position [121, 0]
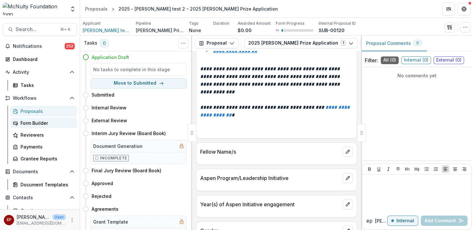
click at [37, 125] on div "Form Builder" at bounding box center [47, 122] width 52 height 7
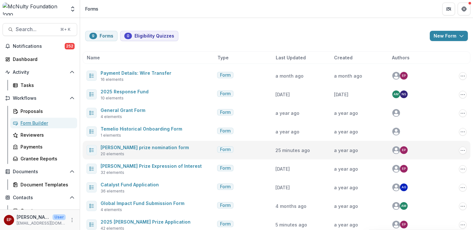
scroll to position [9, 0]
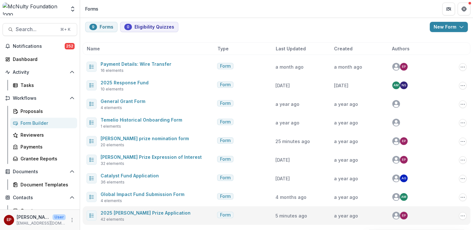
click at [176, 217] on div "2025 McNulty Prize Application 42 elements" at bounding box center [150, 215] width 128 height 13
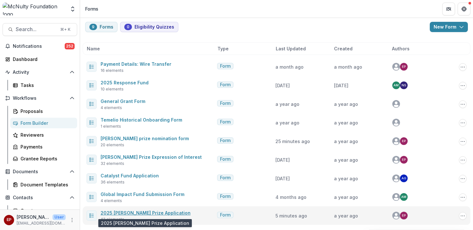
click at [163, 213] on link "2025 [PERSON_NAME] Prize Application" at bounding box center [146, 212] width 90 height 5
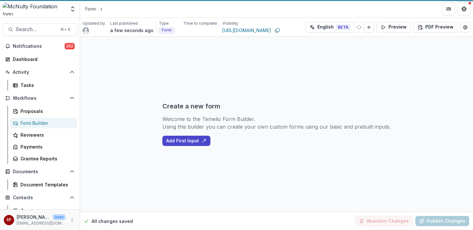
select select "********"
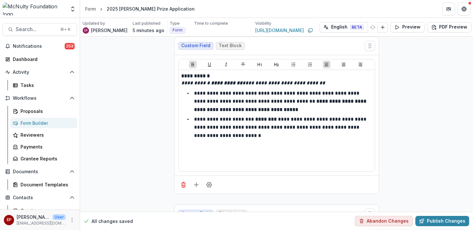
scroll to position [6566, 0]
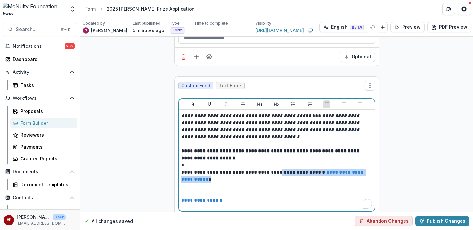
drag, startPoint x: 264, startPoint y: 153, endPoint x: 274, endPoint y: 145, distance: 12.7
click at [274, 169] on p "**********" at bounding box center [276, 176] width 191 height 14
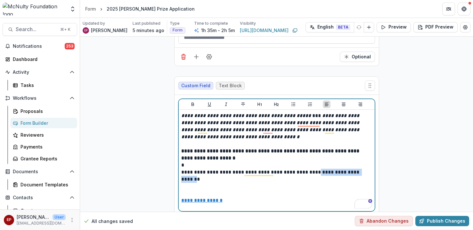
drag, startPoint x: 242, startPoint y: 153, endPoint x: 170, endPoint y: 153, distance: 71.4
click at [262, 183] on p "To enrich screen reader interactions, please activate Accessibility in Grammarl…" at bounding box center [276, 190] width 191 height 14
click at [254, 169] on p "**********" at bounding box center [276, 176] width 191 height 14
drag, startPoint x: 242, startPoint y: 152, endPoint x: 179, endPoint y: 151, distance: 62.8
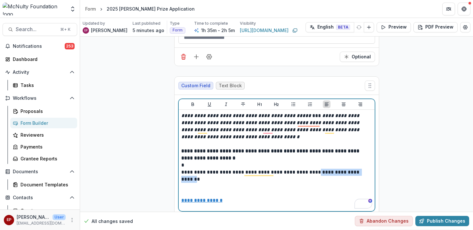
click at [179, 151] on div "**********" at bounding box center [277, 160] width 196 height 101
click at [192, 169] on p "**********" at bounding box center [276, 176] width 191 height 14
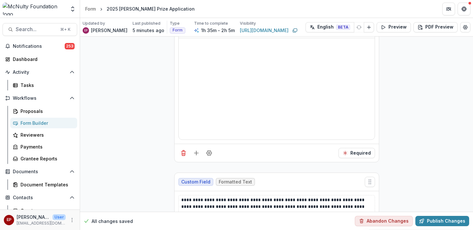
scroll to position [4370, 0]
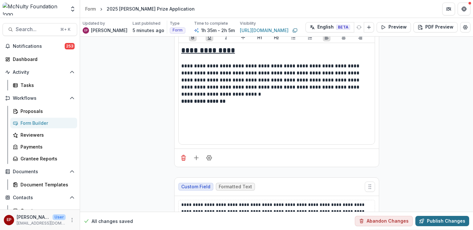
click at [443, 219] on button "Publish Changes" at bounding box center [442, 221] width 54 height 10
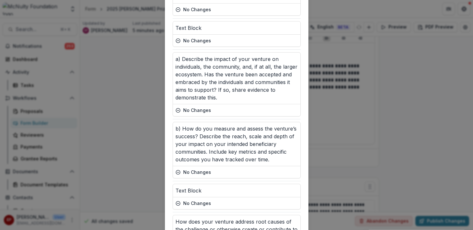
scroll to position [1409, 0]
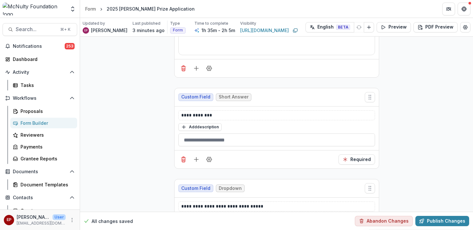
scroll to position [0, 0]
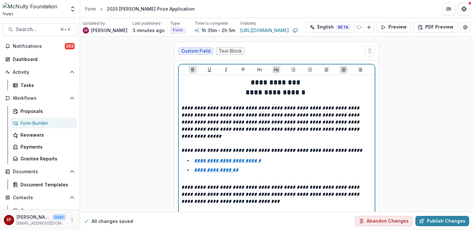
click at [315, 116] on em "**********" at bounding box center [270, 121] width 179 height 33
click at [316, 116] on em "**********" at bounding box center [270, 121] width 179 height 33
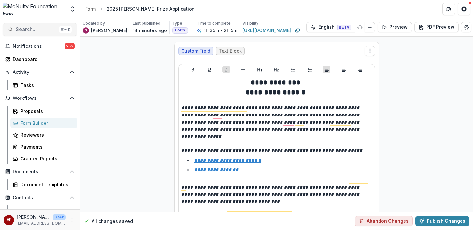
click at [25, 29] on span "Search..." at bounding box center [36, 29] width 41 height 6
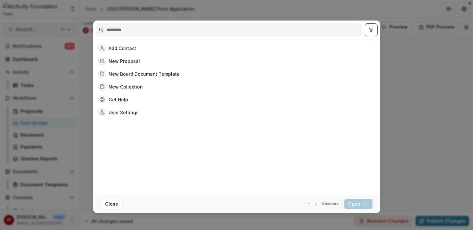
type input "*"
type input "**********"
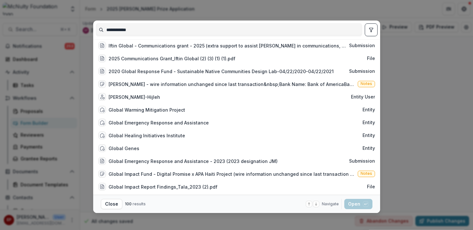
click at [119, 32] on input "**********" at bounding box center [229, 30] width 266 height 10
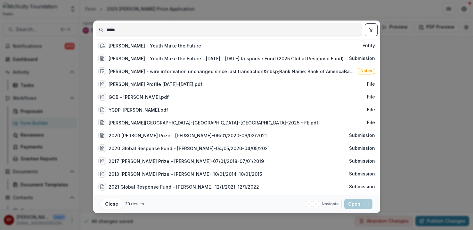
type input "*****"
click at [158, 49] on div "Shiam - Youth Make the Future" at bounding box center [155, 45] width 93 height 7
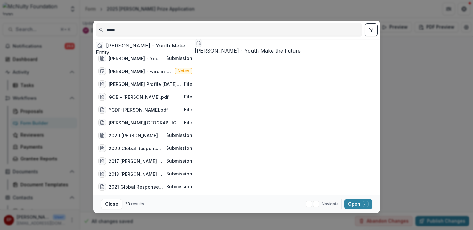
click at [158, 49] on div "Shiam - Youth Make the Future" at bounding box center [149, 46] width 86 height 8
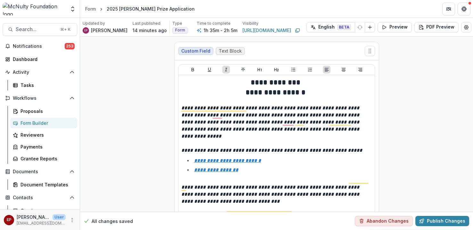
click at [158, 49] on div "Shiam - Youth Make the Future" at bounding box center [149, 46] width 86 height 8
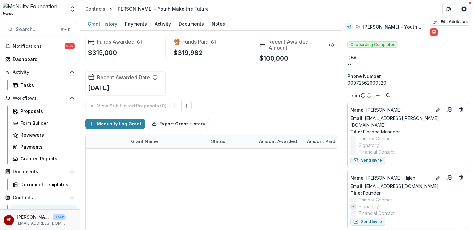
click at [97, 190] on div at bounding box center [94, 197] width 16 height 14
click at [94, 176] on div at bounding box center [94, 183] width 16 height 14
click at [95, 153] on icon "edit" at bounding box center [96, 154] width 2 height 2
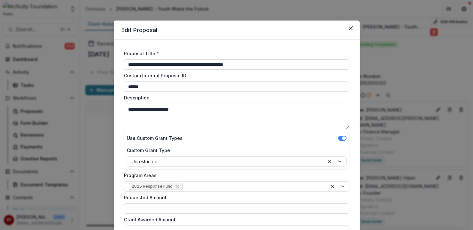
type input "********"
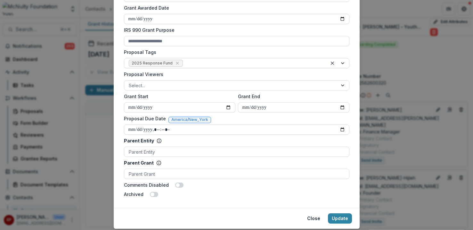
scroll to position [253, 0]
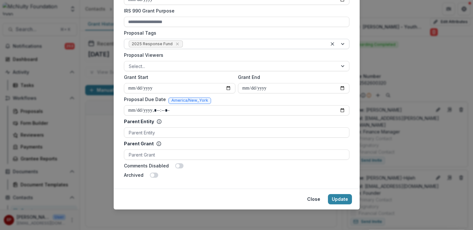
click at [311, 202] on button "Close" at bounding box center [313, 199] width 21 height 10
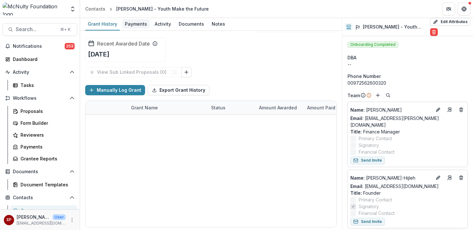
click at [133, 27] on div "Payments" at bounding box center [135, 23] width 27 height 9
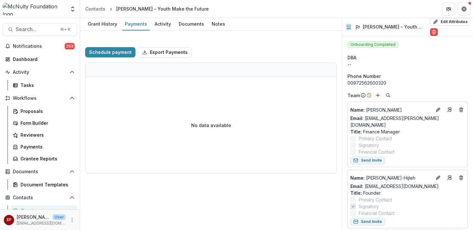
select select "****"
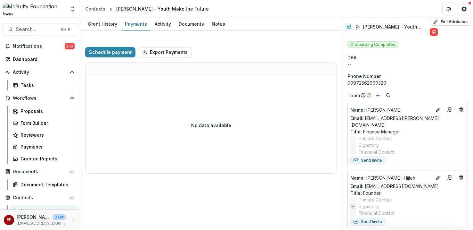
select select "****"
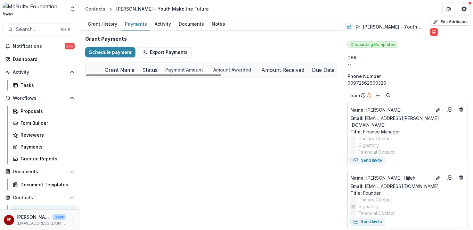
click at [91, 88] on button "edit" at bounding box center [94, 84] width 10 height 10
select select "****"
select select "**********"
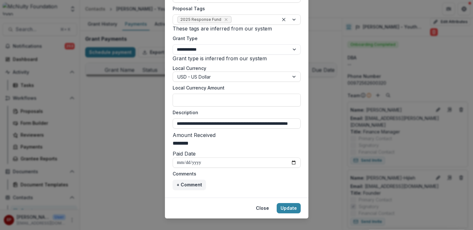
scroll to position [268, 0]
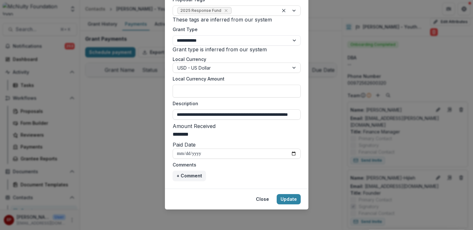
click at [200, 133] on input "********" at bounding box center [198, 134] width 51 height 8
select select "****"
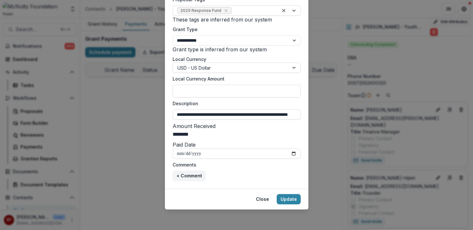
select select "****"
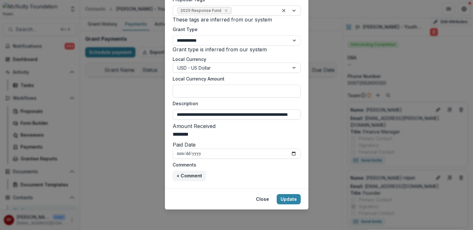
select select "****"
click at [266, 201] on button "Close" at bounding box center [262, 199] width 21 height 10
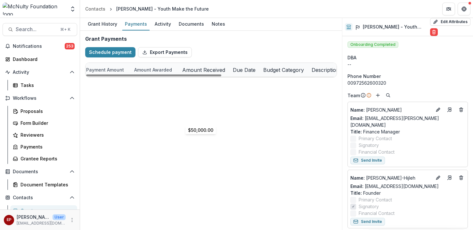
scroll to position [0, 90]
select select "****"
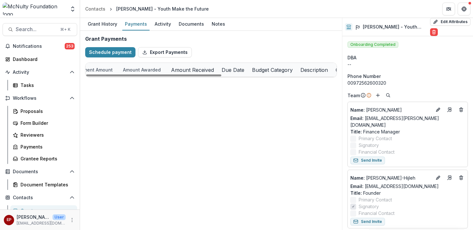
select select "****"
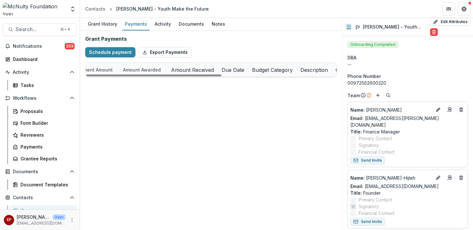
select select "****"
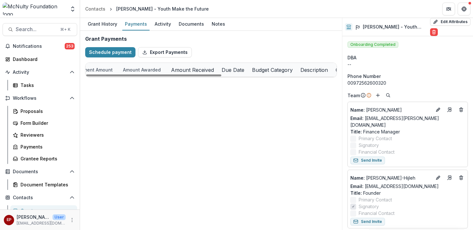
select select "****"
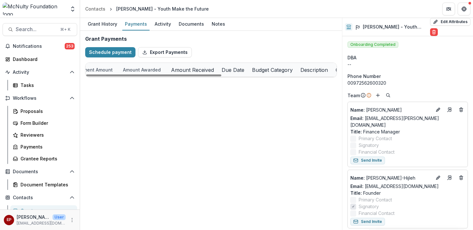
select select "****"
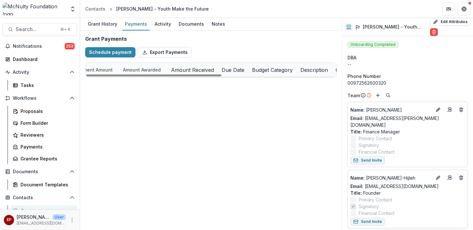
select select "****"
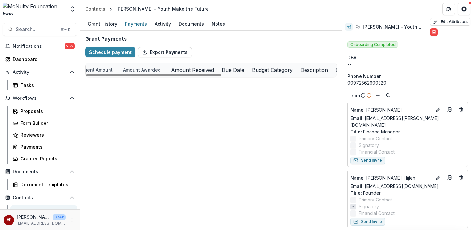
select select "****"
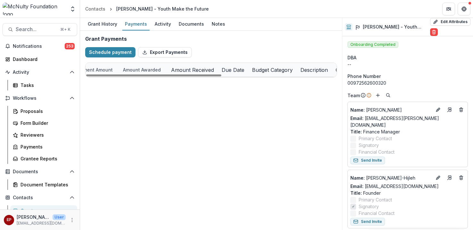
select select "****"
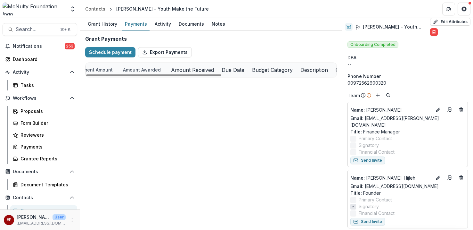
select select "****"
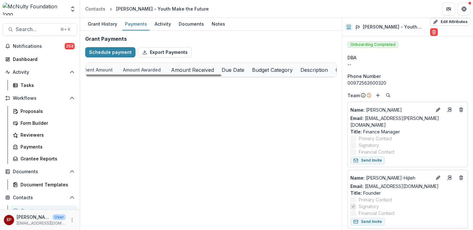
select select "****"
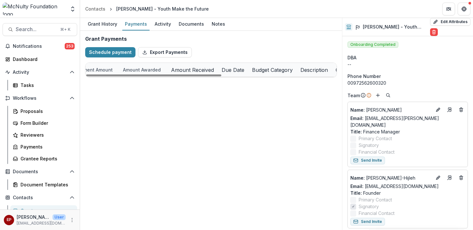
select select "****"
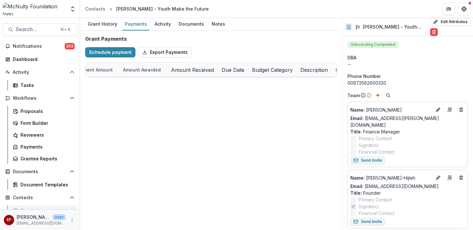
select select "****"
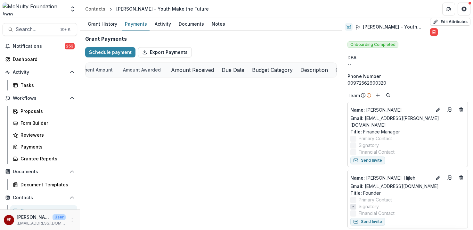
select select "****"
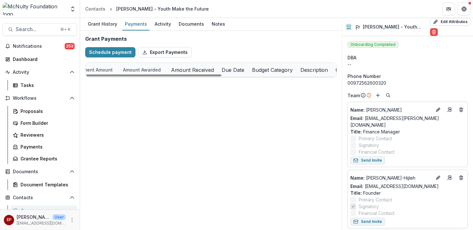
select select "****"
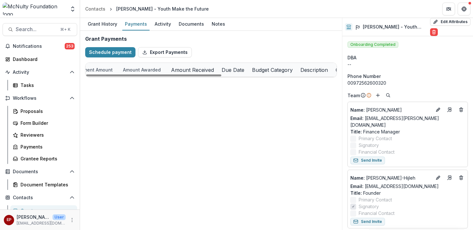
select select "****"
click at [46, 120] on div "Form Builder" at bounding box center [47, 122] width 52 height 7
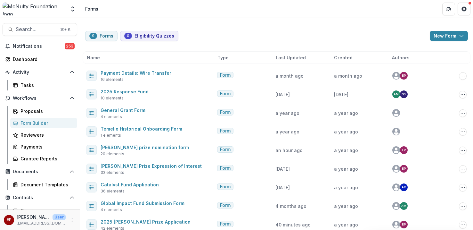
scroll to position [9, 0]
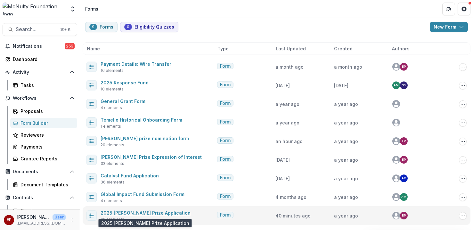
click at [162, 213] on link "2025 [PERSON_NAME] Prize Application" at bounding box center [146, 212] width 90 height 5
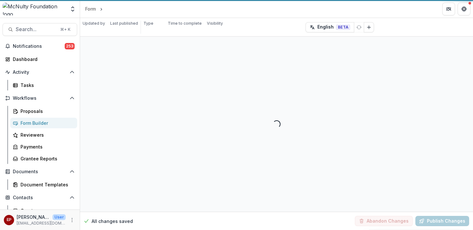
select select "********"
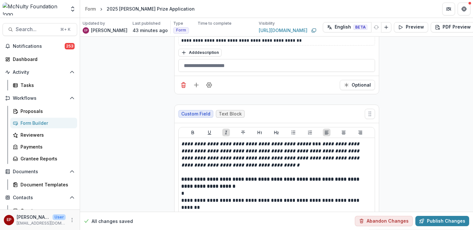
scroll to position [6571, 0]
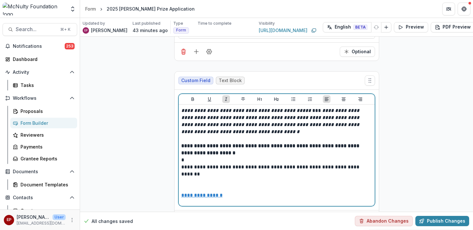
click at [243, 163] on p "**********" at bounding box center [276, 170] width 191 height 14
click at [316, 163] on p "**********" at bounding box center [276, 170] width 191 height 14
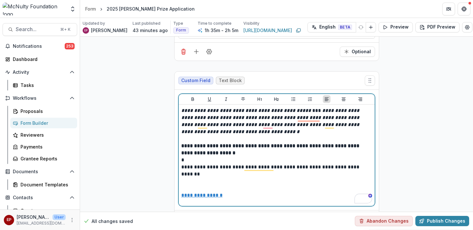
scroll to position [6566, 0]
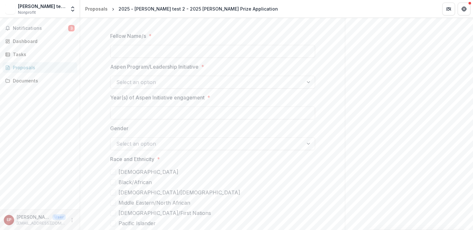
scroll to position [271, 0]
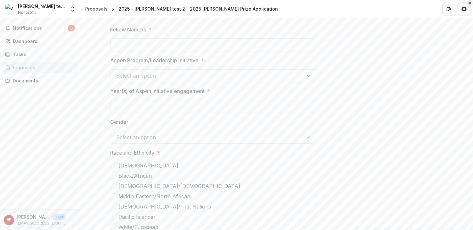
click at [174, 51] on input "Fellow Name/s *" at bounding box center [212, 44] width 205 height 13
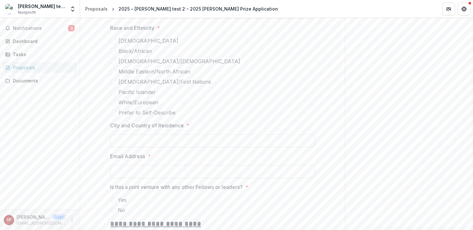
scroll to position [396, 0]
click at [154, 116] on span "Prefer to Self-Describe" at bounding box center [147, 112] width 57 height 8
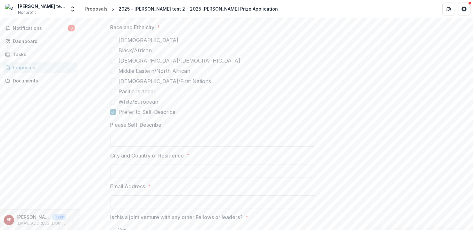
click at [154, 116] on span "Prefer to Self-Describe" at bounding box center [147, 112] width 57 height 8
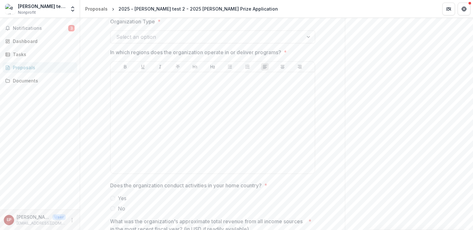
scroll to position [704, 0]
click at [155, 39] on div at bounding box center [206, 36] width 181 height 9
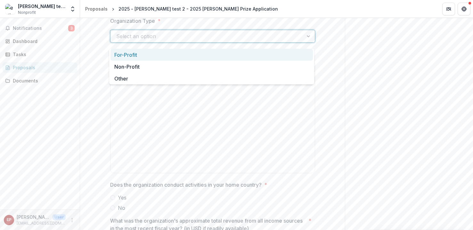
click at [155, 39] on div at bounding box center [206, 36] width 181 height 9
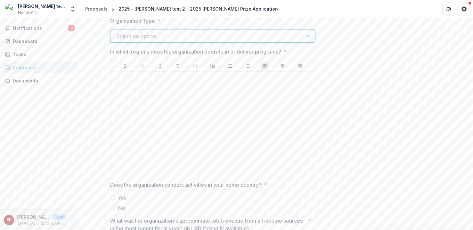
click at [168, 37] on div at bounding box center [206, 36] width 181 height 9
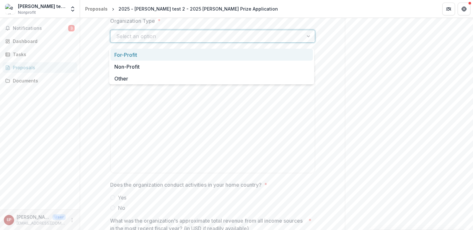
click at [159, 55] on div "For-Profit" at bounding box center [212, 55] width 202 height 12
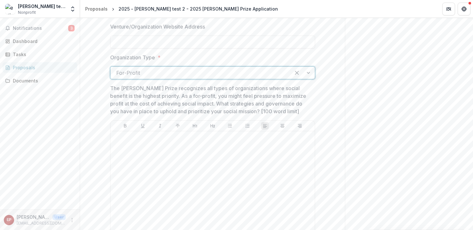
scroll to position [628, 0]
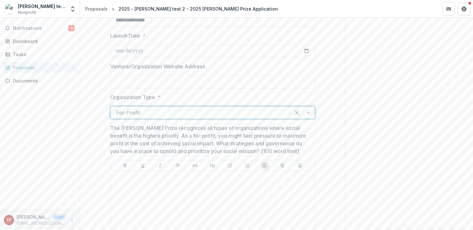
click at [156, 117] on div at bounding box center [200, 112] width 169 height 9
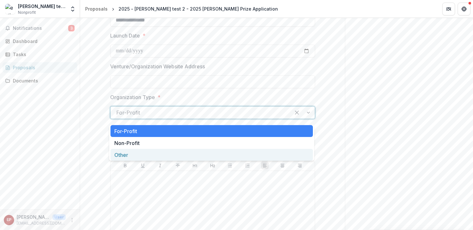
click at [152, 152] on div "Other" at bounding box center [212, 155] width 202 height 12
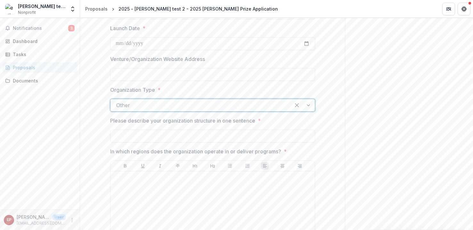
scroll to position [637, 0]
click at [154, 103] on div at bounding box center [200, 103] width 169 height 9
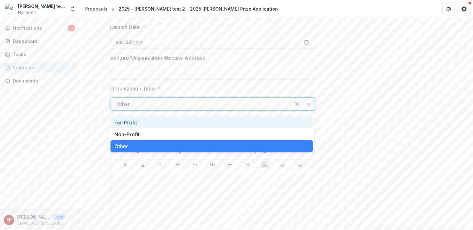
click at [152, 121] on div "For-Profit" at bounding box center [212, 122] width 202 height 12
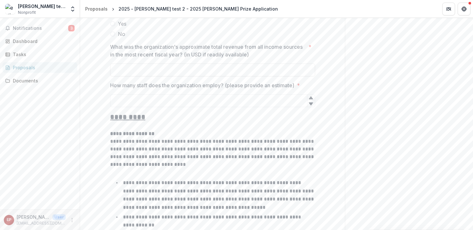
scroll to position [1055, 0]
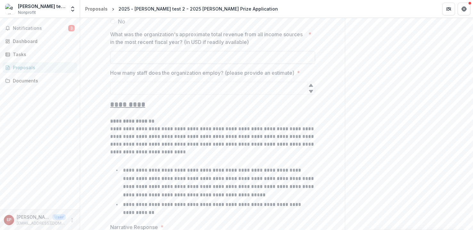
click at [185, 62] on input "What was the organization's approximate total revenue from all income sources i…" at bounding box center [212, 57] width 205 height 13
click at [285, 91] on input "How many staff does the organization employ? (please provide an estimate) *" at bounding box center [212, 88] width 205 height 13
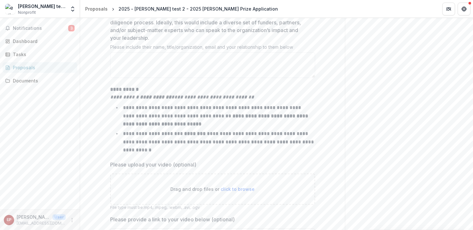
scroll to position [2677, 0]
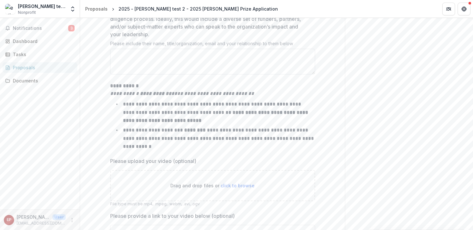
click at [209, 63] on textarea "3. References. Please share 3-5 references we may contact during our due dilige…" at bounding box center [212, 62] width 205 height 26
click at [217, 104] on div "**********" at bounding box center [212, 117] width 205 height 70
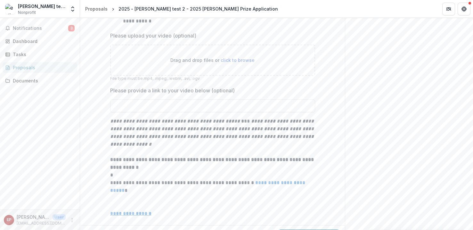
scroll to position [2828, 0]
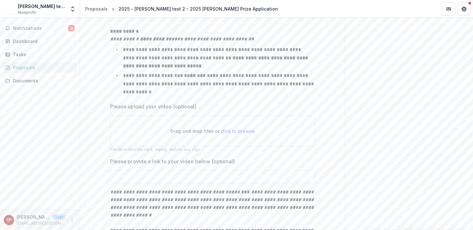
scroll to position [2821, 0]
